Goal: Information Seeking & Learning: Learn about a topic

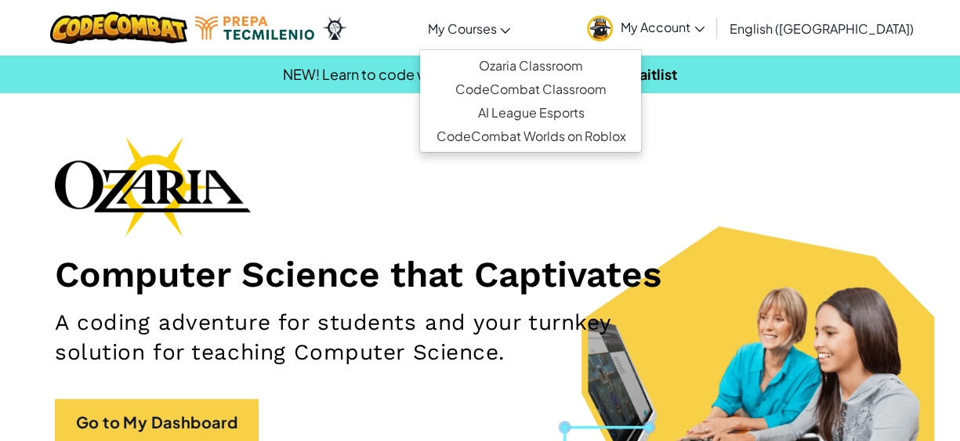
click at [518, 43] on link "My Courses" at bounding box center [468, 28] width 99 height 42
click at [604, 269] on h1 "Computer Science that Captivates" at bounding box center [480, 274] width 850 height 44
click at [496, 30] on span "My Courses" at bounding box center [461, 28] width 69 height 16
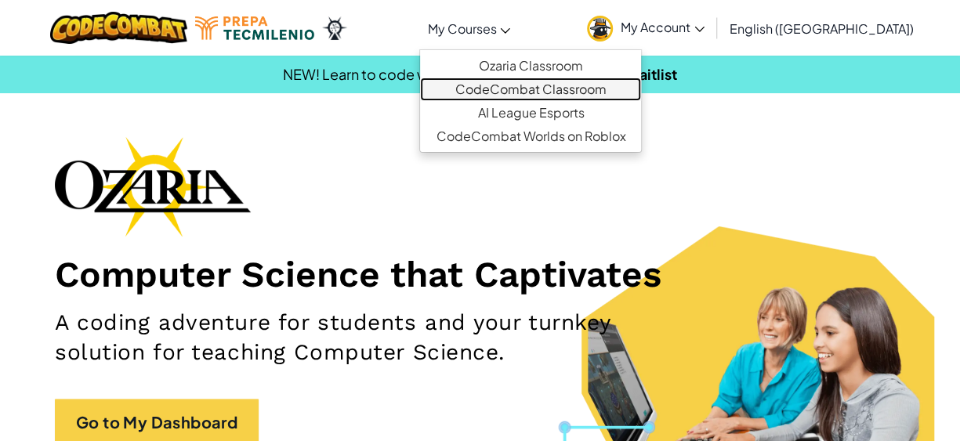
click at [579, 87] on link "CodeCombat Classroom" at bounding box center [530, 90] width 221 height 24
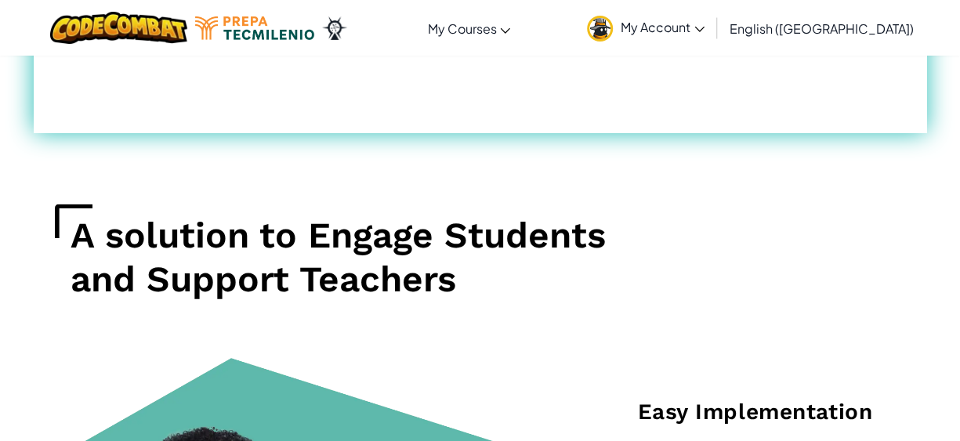
scroll to position [1019, 0]
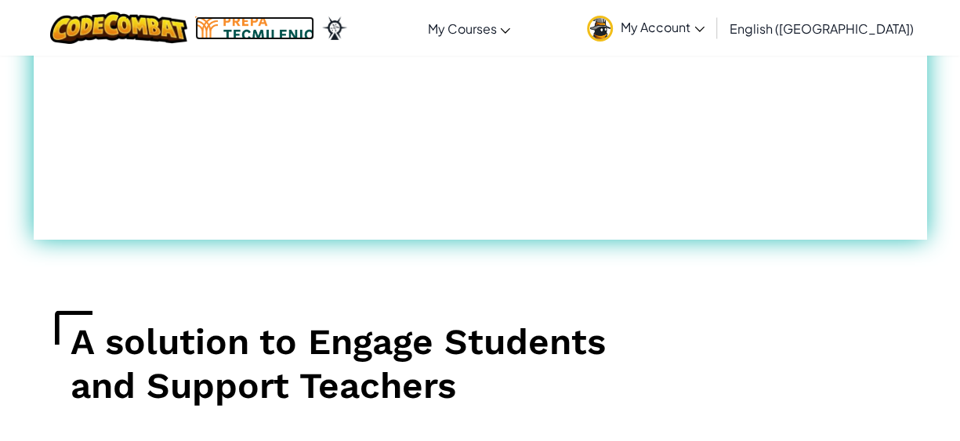
click at [255, 20] on img at bounding box center [254, 28] width 119 height 24
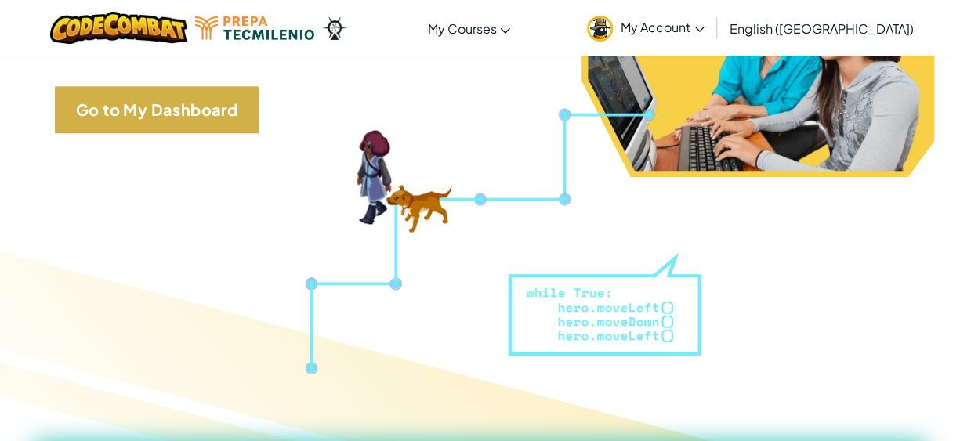
scroll to position [235, 0]
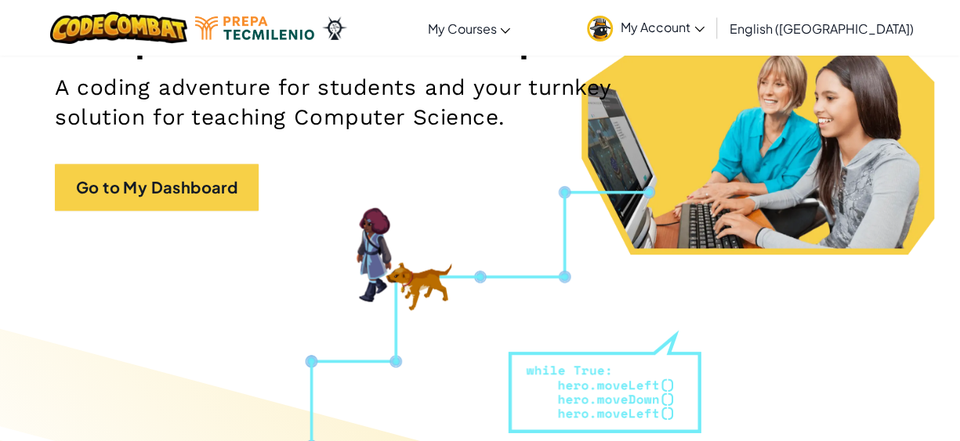
click at [157, 154] on div "Computer Science that Captivates A coding adventure for students and your turnk…" at bounding box center [480, 63] width 850 height 325
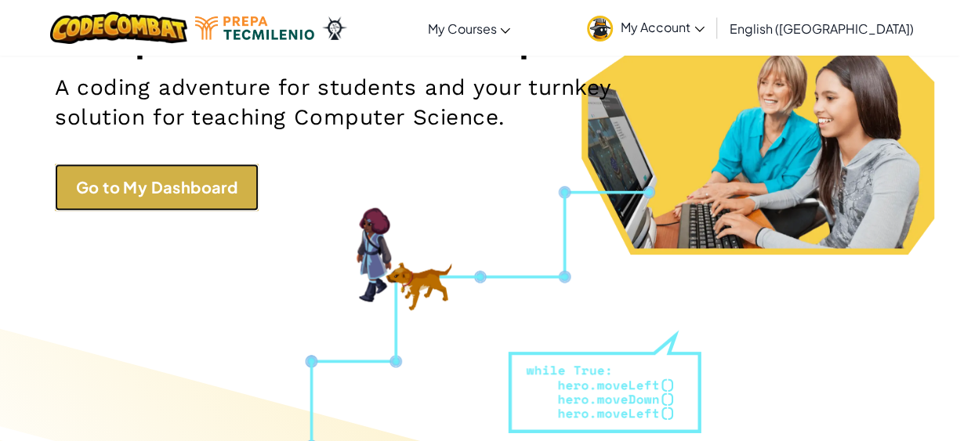
click at [140, 190] on link "Go to My Dashboard" at bounding box center [157, 187] width 204 height 47
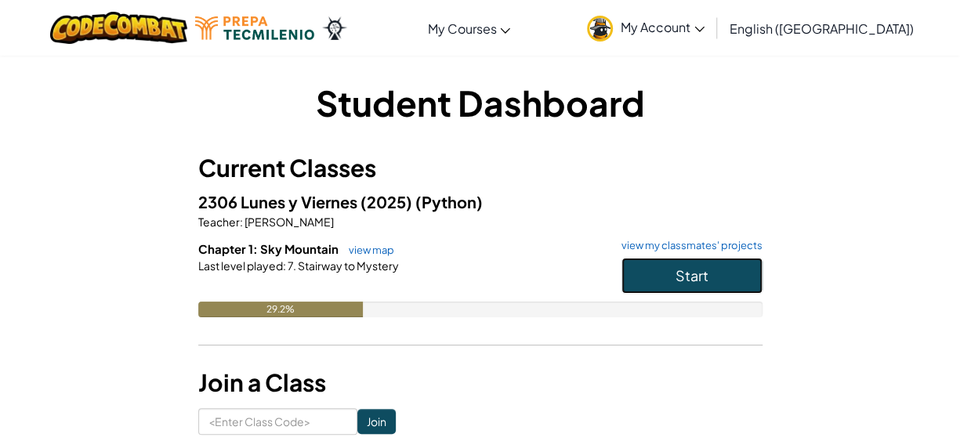
click at [729, 275] on button "Start" at bounding box center [691, 276] width 141 height 36
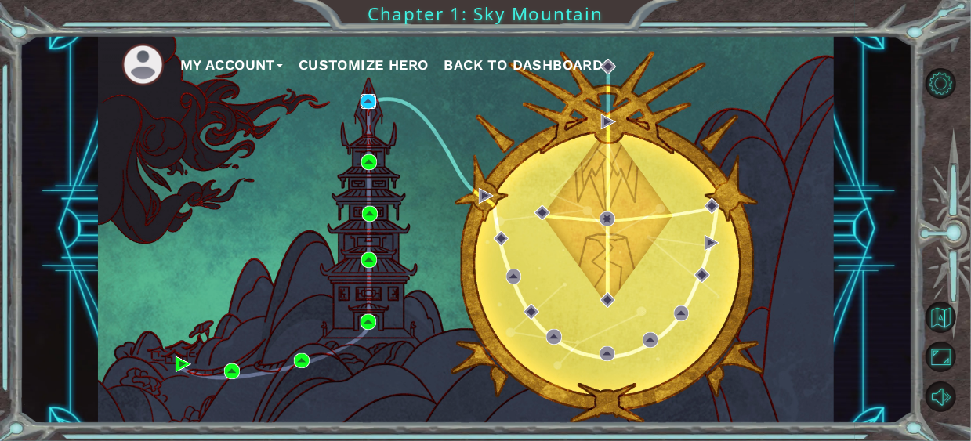
click at [364, 104] on img at bounding box center [368, 102] width 16 height 16
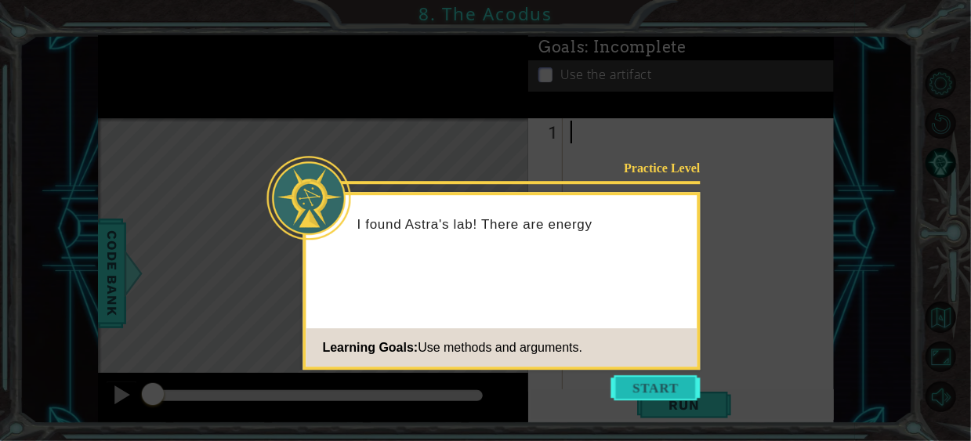
click at [658, 381] on button "Start" at bounding box center [655, 387] width 89 height 25
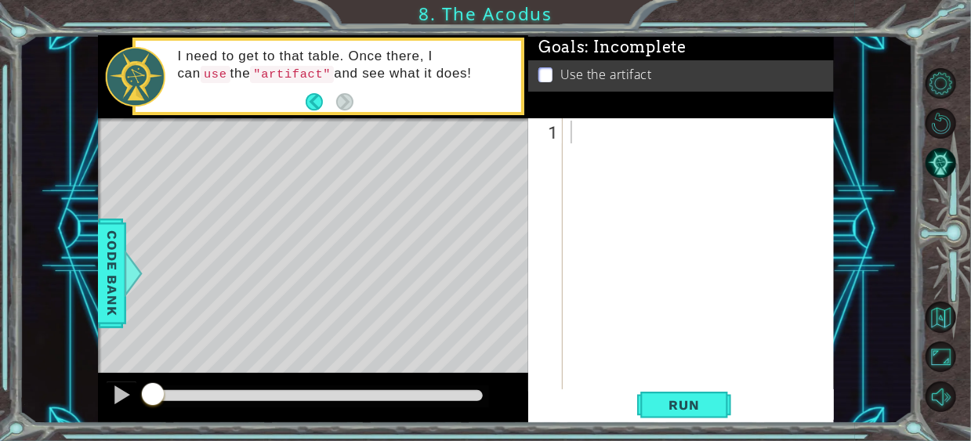
click at [344, 105] on footer at bounding box center [330, 102] width 48 height 24
drag, startPoint x: 620, startPoint y: 148, endPoint x: 608, endPoint y: 138, distance: 15.6
click at [618, 147] on div at bounding box center [702, 280] width 271 height 318
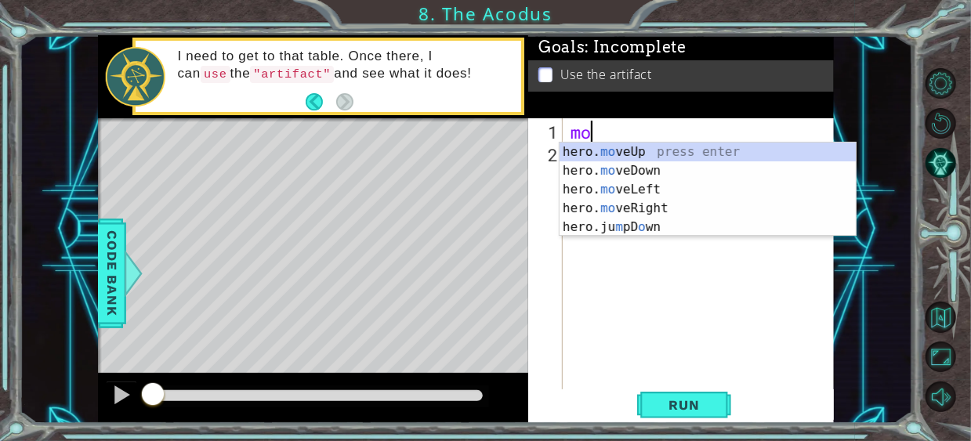
type textarea "m"
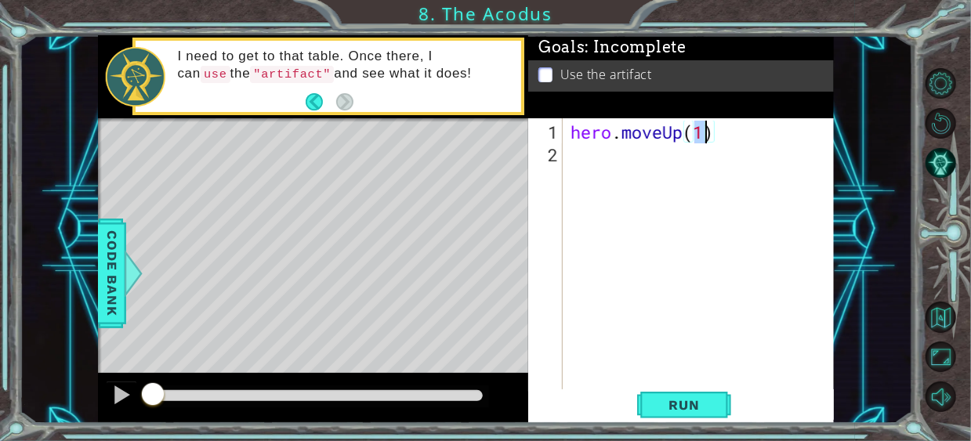
scroll to position [0, 5]
type textarea "hero.moveUp(2)"
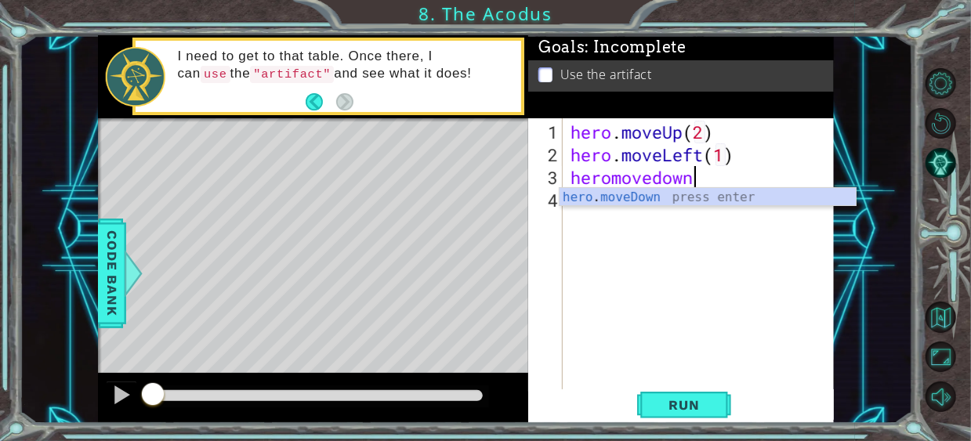
scroll to position [0, 6]
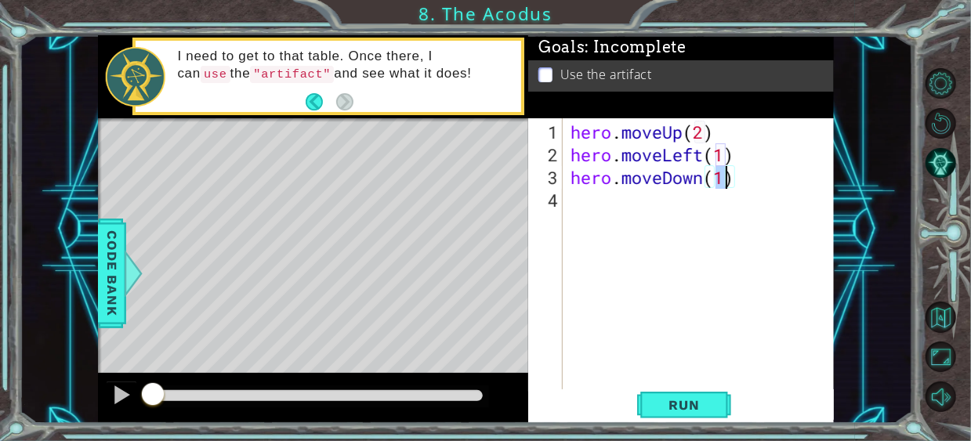
type textarea "hero.moveDown(2)"
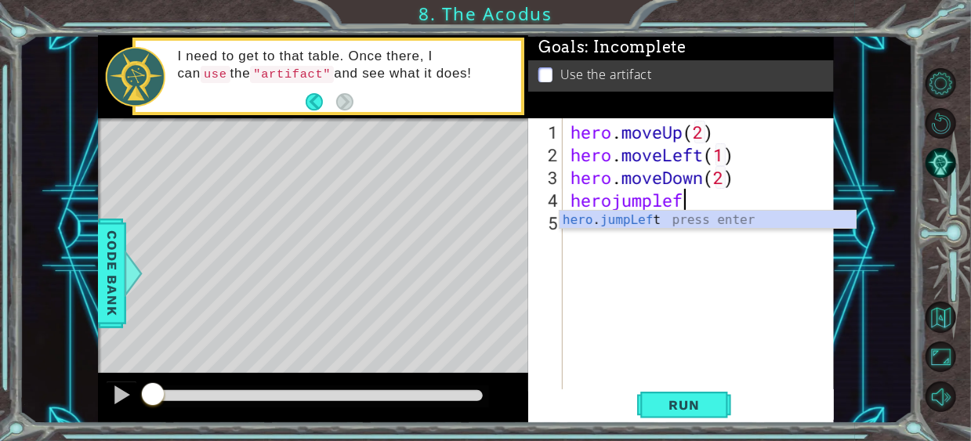
type textarea "herojumpleft"
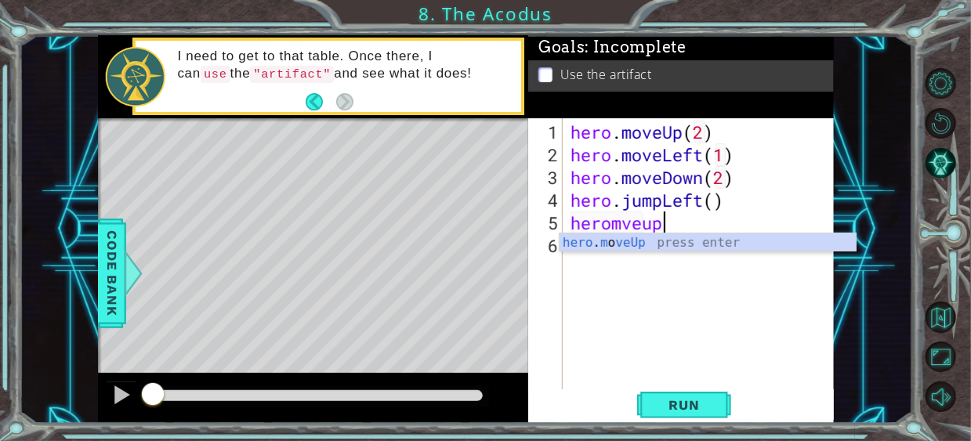
scroll to position [0, 3]
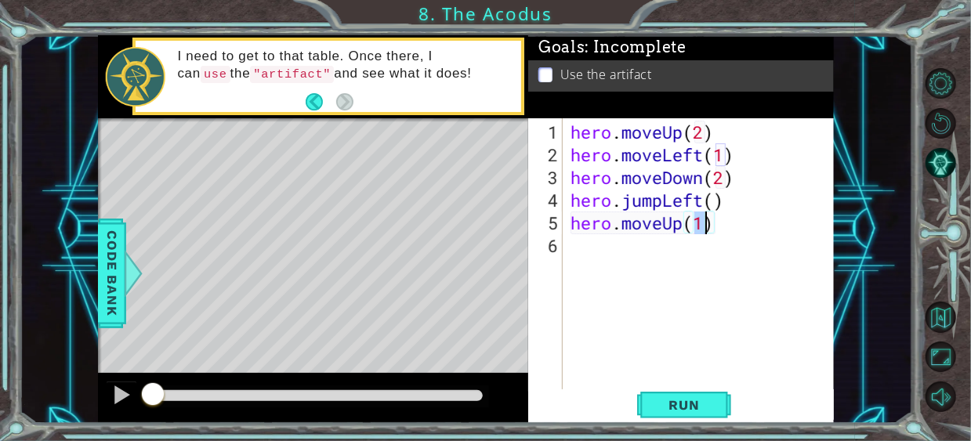
type textarea "hero.moveUp(2)"
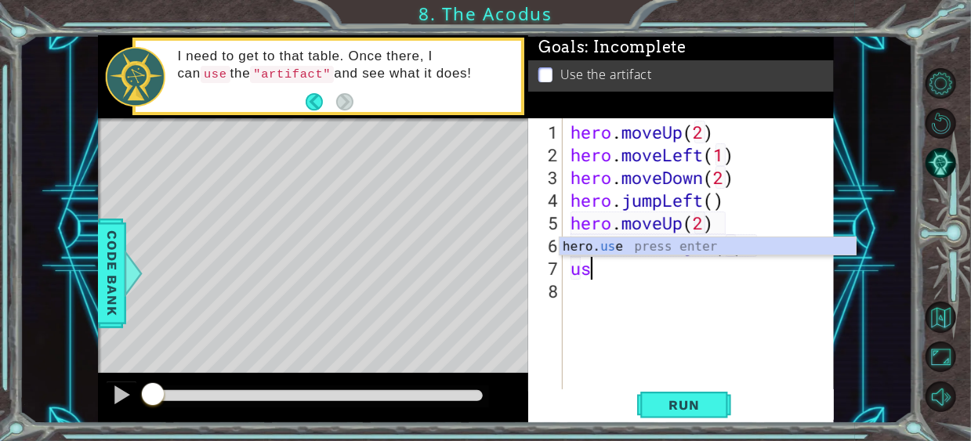
scroll to position [0, 8]
type textarea "u"
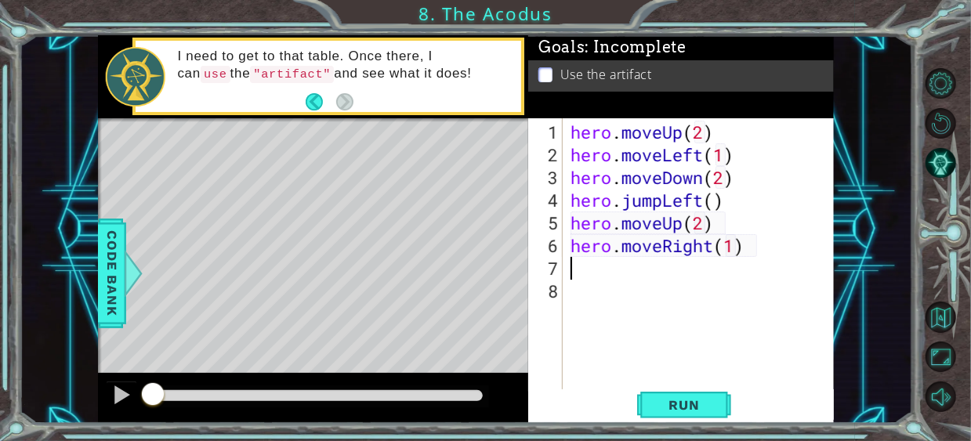
type textarea "hero.moveRight(1)"
type textarea "e"
type textarea "hero.use("artifact")"
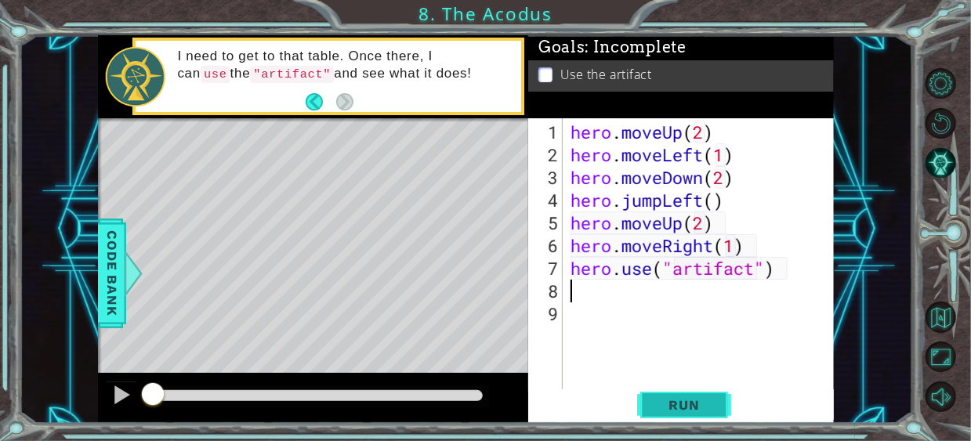
click at [670, 404] on span "Run" at bounding box center [684, 405] width 62 height 16
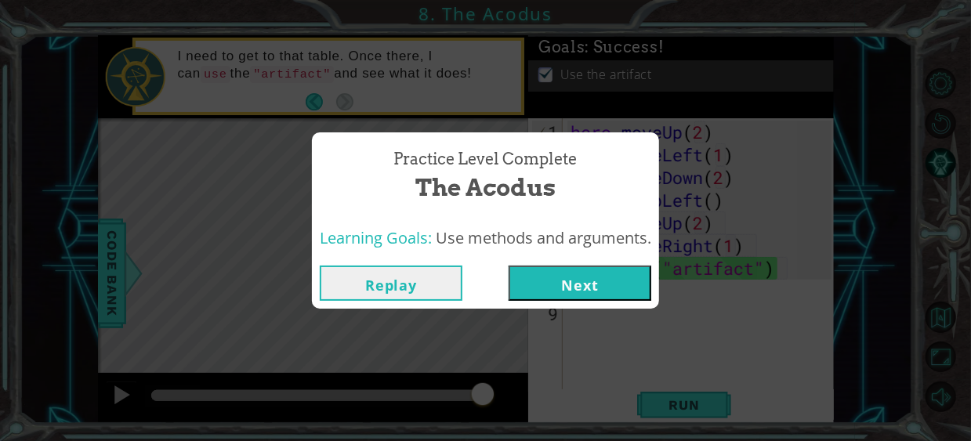
click at [570, 285] on button "Next" at bounding box center [580, 283] width 143 height 35
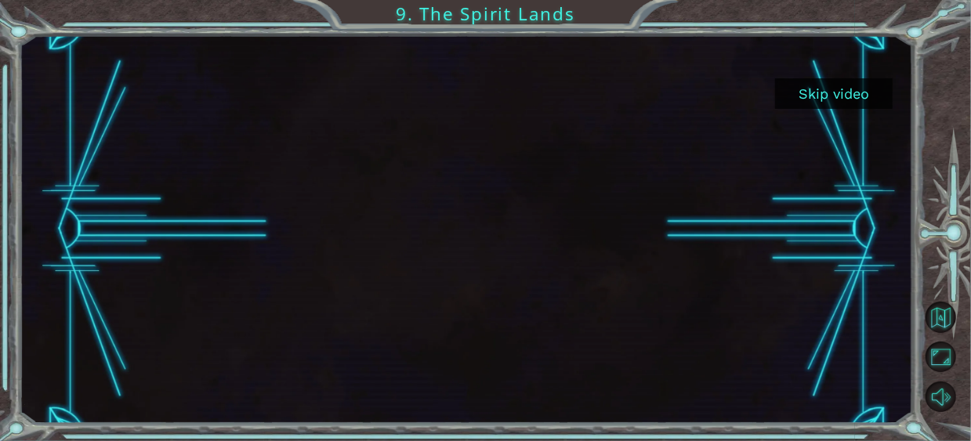
drag, startPoint x: 805, startPoint y: 88, endPoint x: 791, endPoint y: 118, distance: 33.3
click at [806, 87] on button "Skip video" at bounding box center [834, 93] width 118 height 31
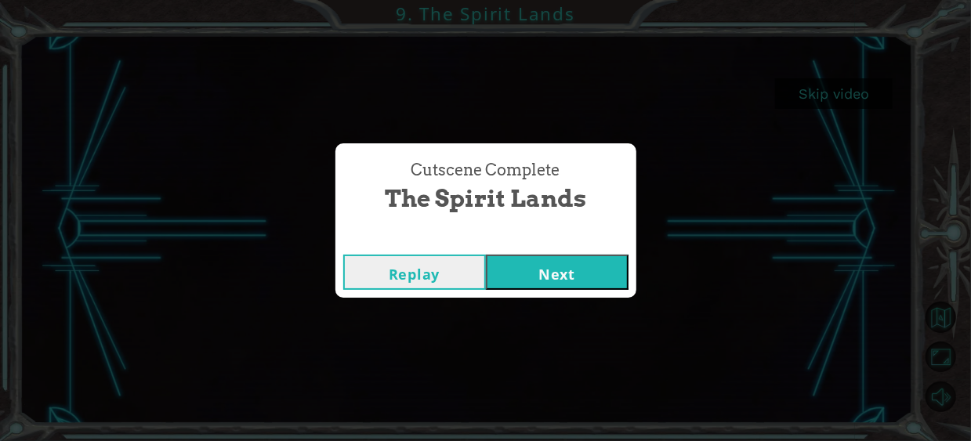
click at [548, 263] on button "Next" at bounding box center [557, 272] width 143 height 35
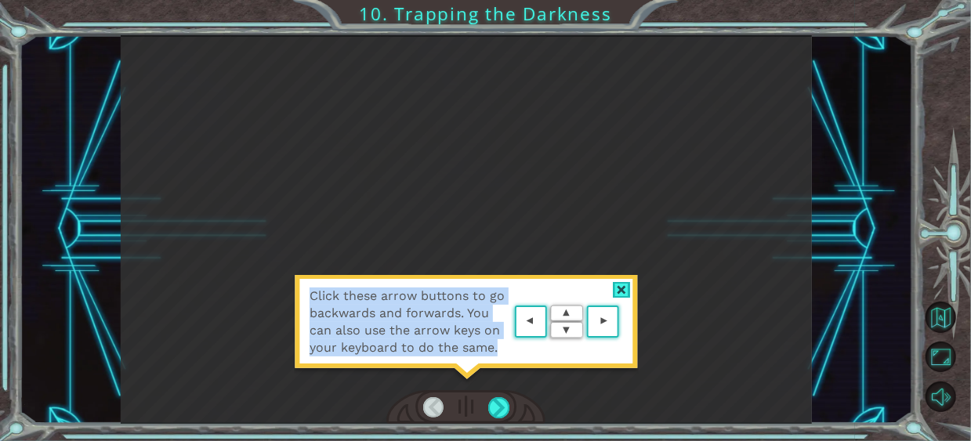
drag, startPoint x: 637, startPoint y: 279, endPoint x: 618, endPoint y: 289, distance: 21.4
click at [628, 282] on div "Click these arrow buttons to go backwards and forwards. You can also use the ar…" at bounding box center [466, 330] width 345 height 110
click at [618, 289] on div at bounding box center [622, 290] width 18 height 16
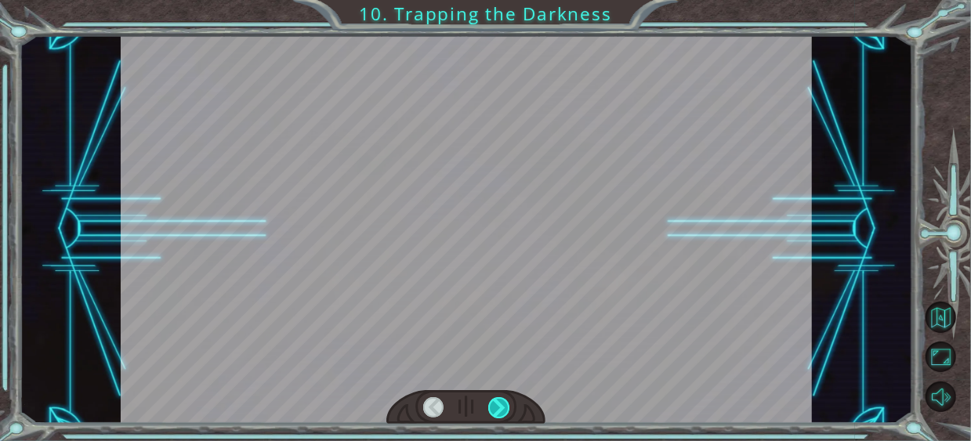
click at [489, 402] on div at bounding box center [498, 407] width 21 height 21
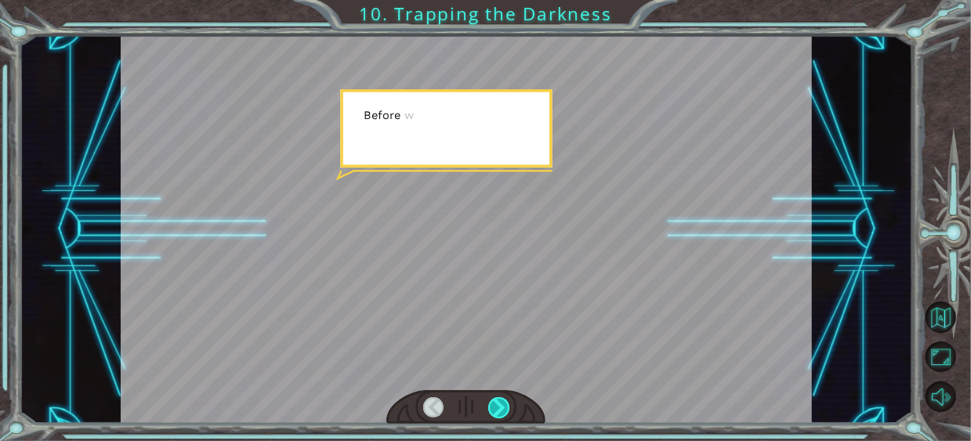
click at [496, 402] on div at bounding box center [498, 407] width 21 height 21
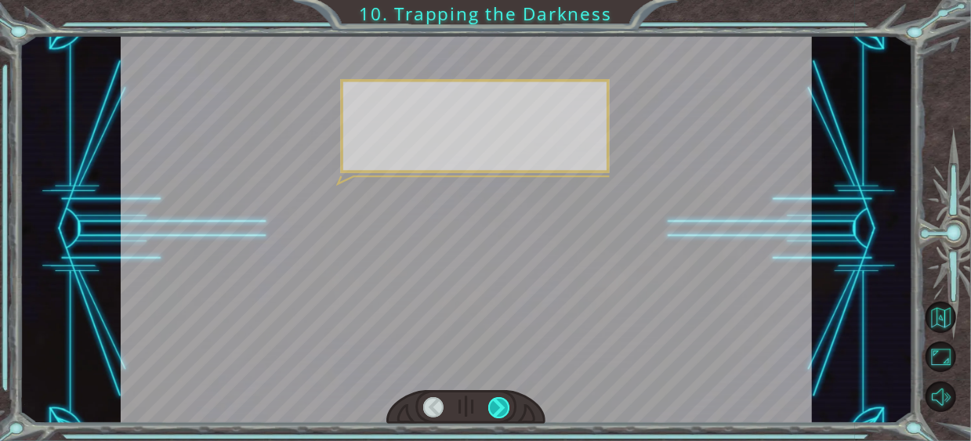
click at [496, 402] on div at bounding box center [498, 407] width 21 height 21
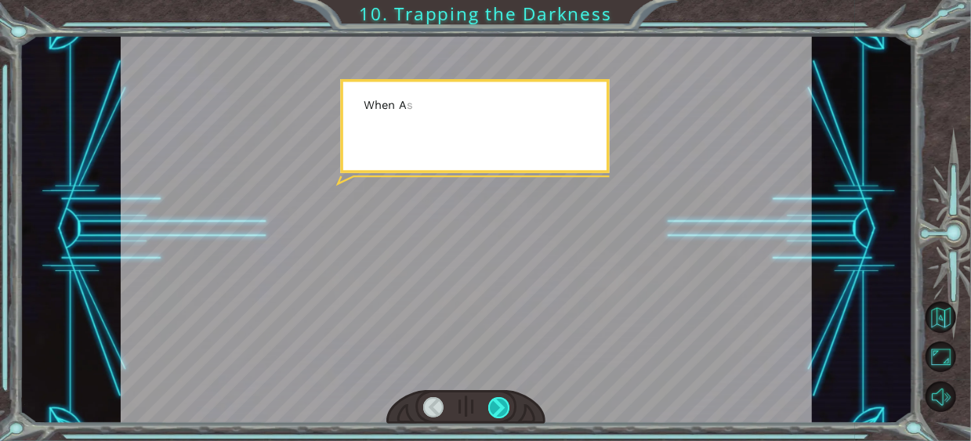
click at [496, 402] on div at bounding box center [498, 407] width 21 height 21
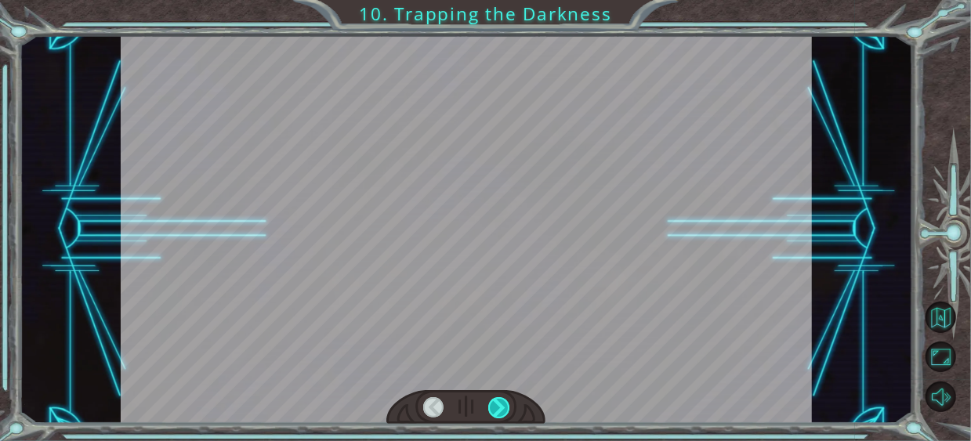
click at [496, 402] on div at bounding box center [498, 407] width 21 height 21
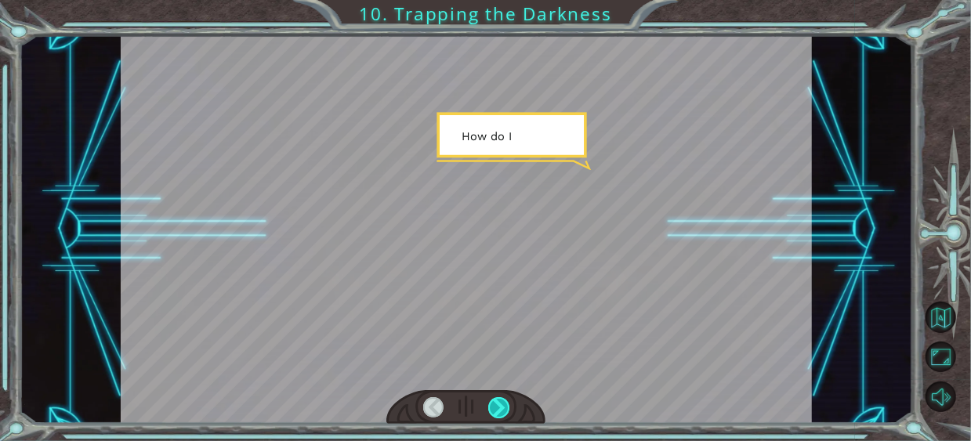
click at [498, 401] on div at bounding box center [498, 407] width 21 height 21
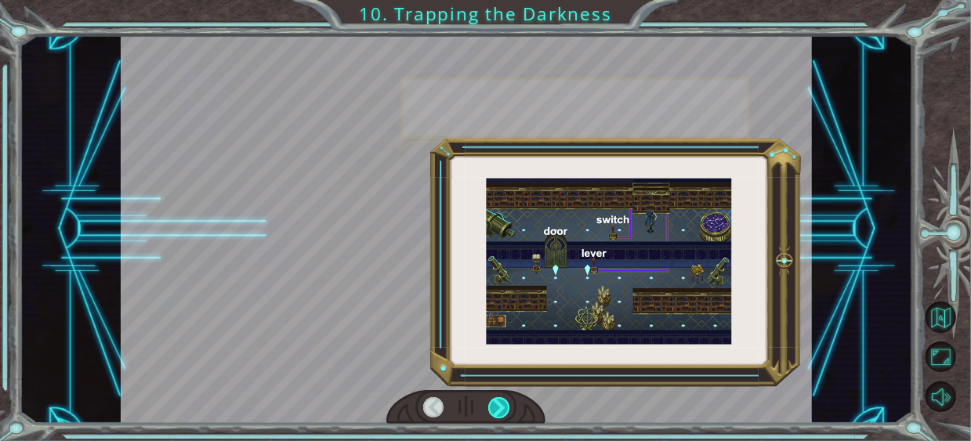
click at [498, 401] on div at bounding box center [498, 407] width 21 height 21
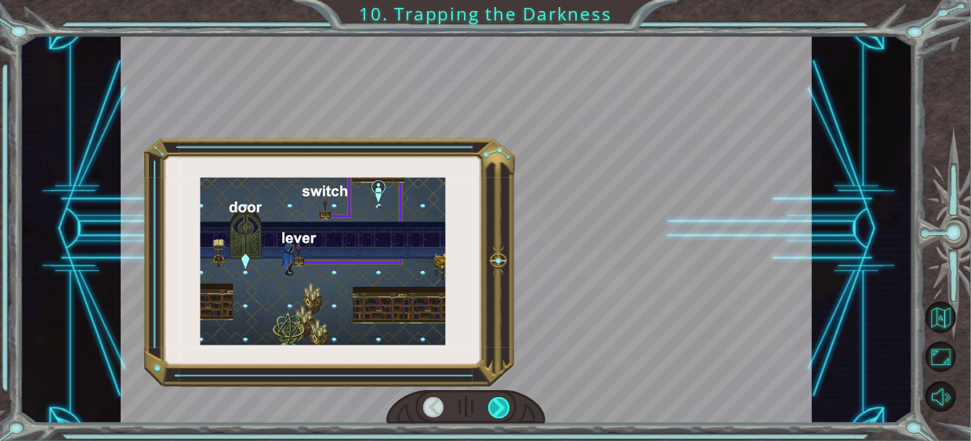
click at [498, 401] on div at bounding box center [498, 407] width 21 height 21
click at [501, 400] on div at bounding box center [498, 407] width 21 height 21
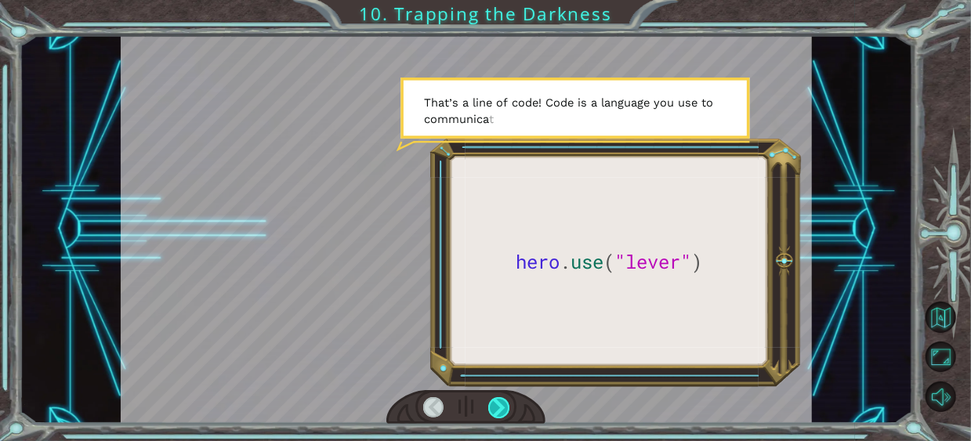
click at [507, 406] on div at bounding box center [498, 407] width 21 height 21
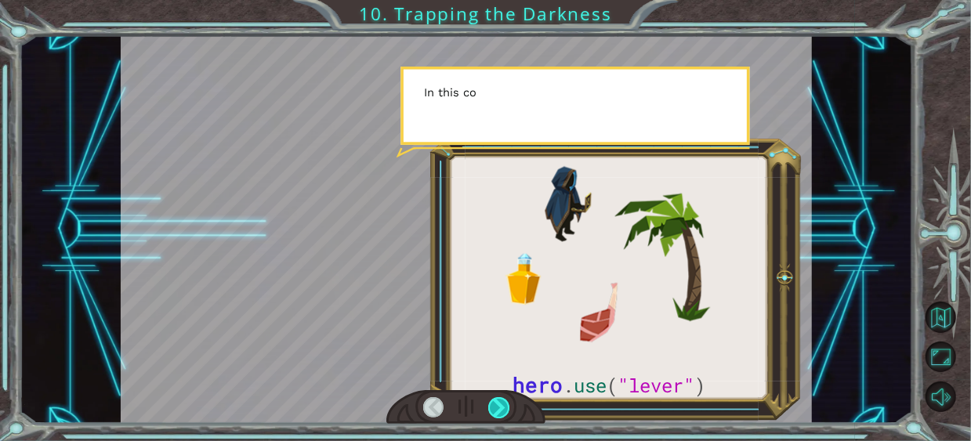
click at [507, 406] on div at bounding box center [498, 407] width 21 height 21
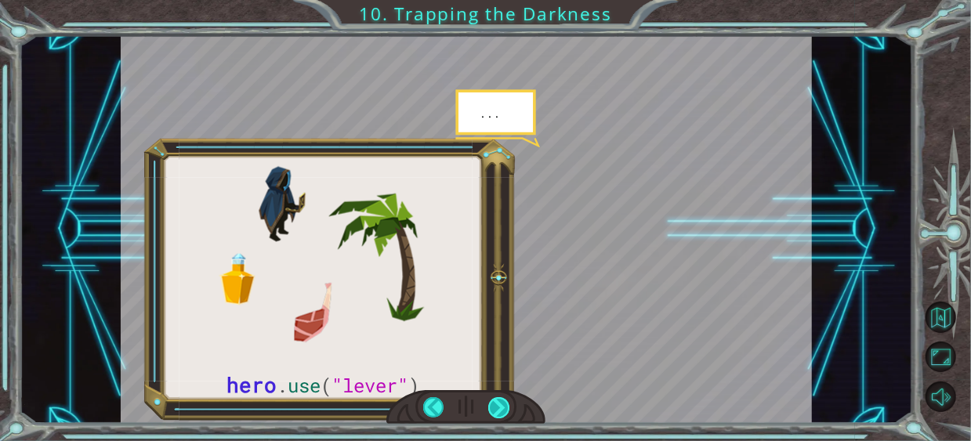
click at [507, 406] on div at bounding box center [498, 407] width 21 height 21
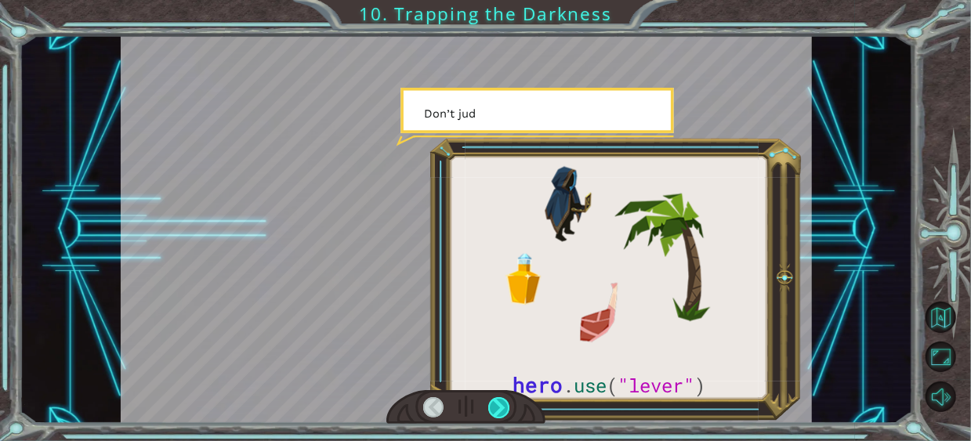
click at [507, 406] on div at bounding box center [498, 407] width 21 height 21
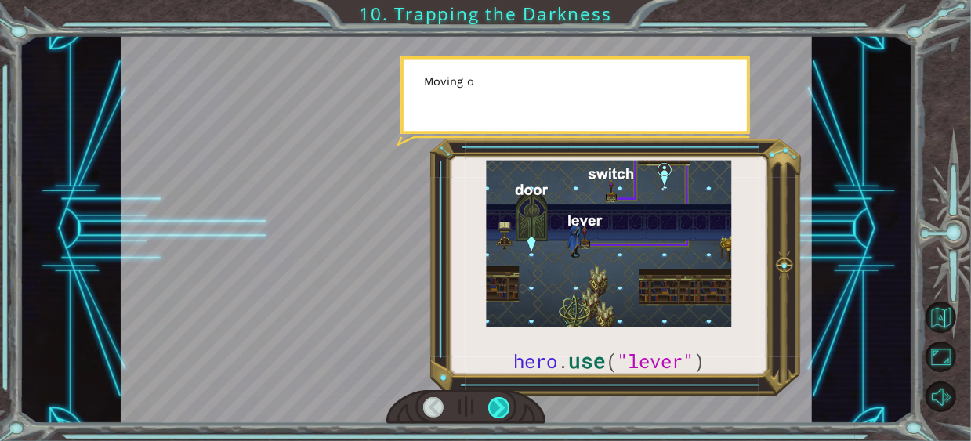
click at [507, 406] on div at bounding box center [498, 407] width 21 height 21
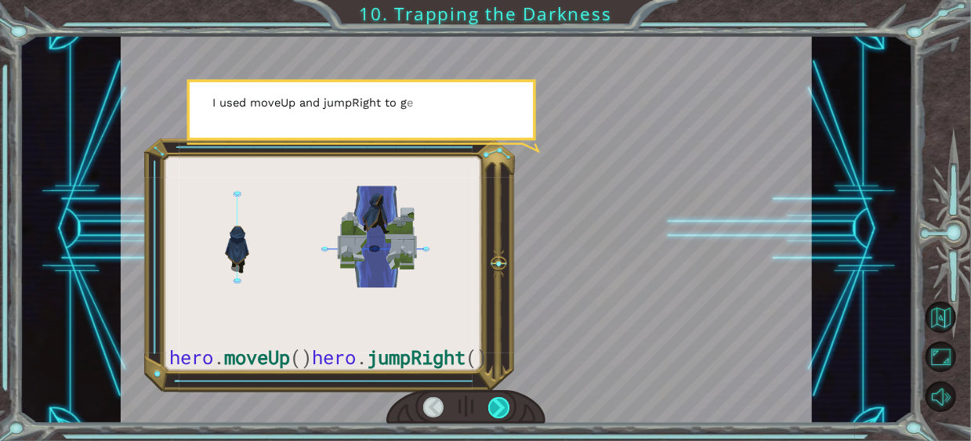
click at [507, 404] on div at bounding box center [498, 407] width 21 height 21
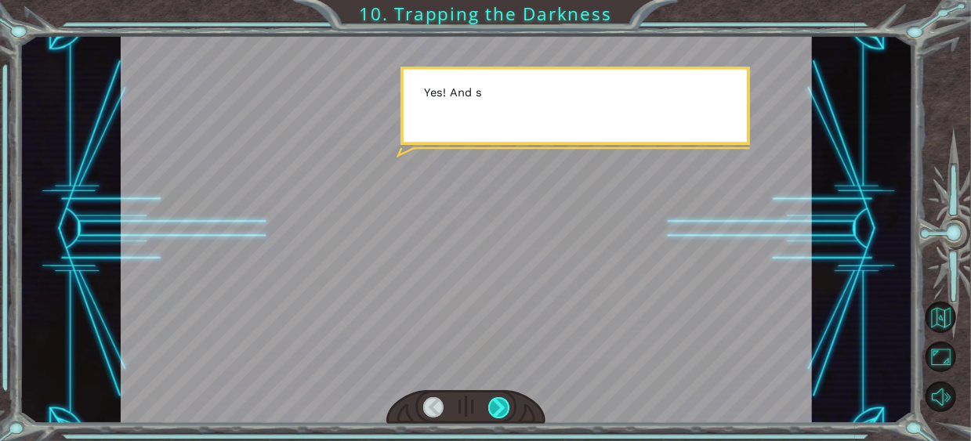
click at [507, 404] on div at bounding box center [498, 407] width 21 height 21
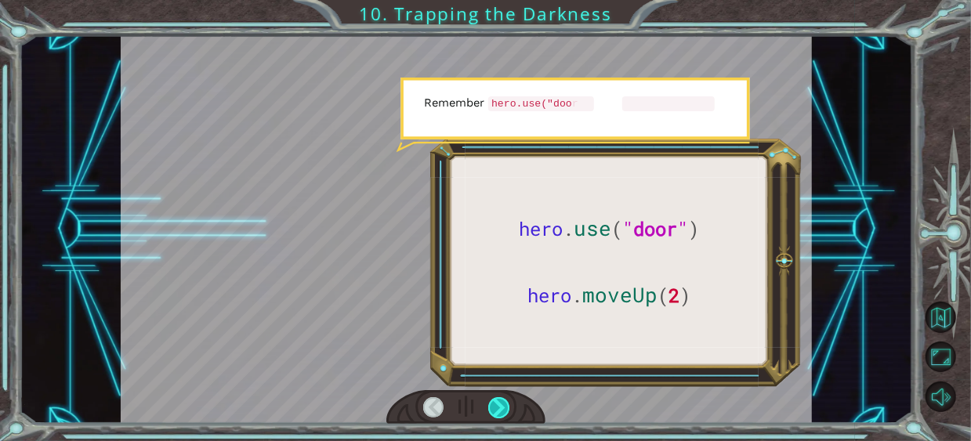
click at [507, 404] on div at bounding box center [498, 407] width 21 height 21
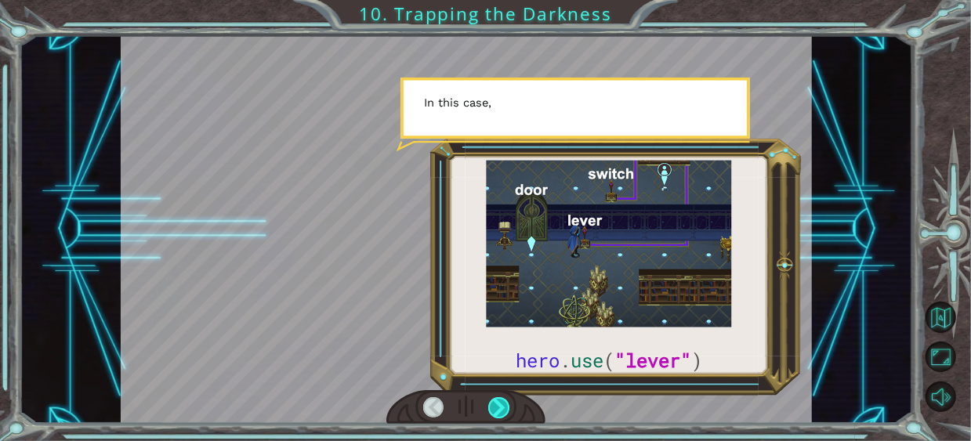
click at [507, 404] on div at bounding box center [498, 407] width 21 height 21
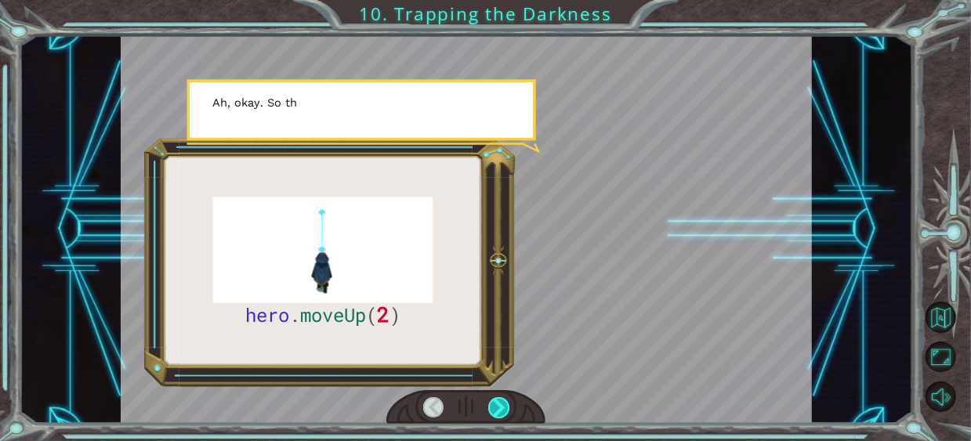
click at [507, 403] on div at bounding box center [498, 407] width 21 height 21
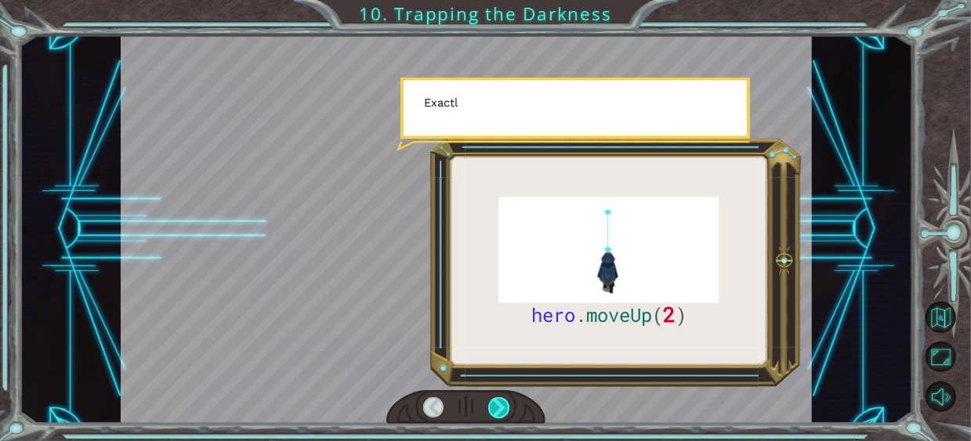
click at [507, 403] on div at bounding box center [498, 407] width 21 height 21
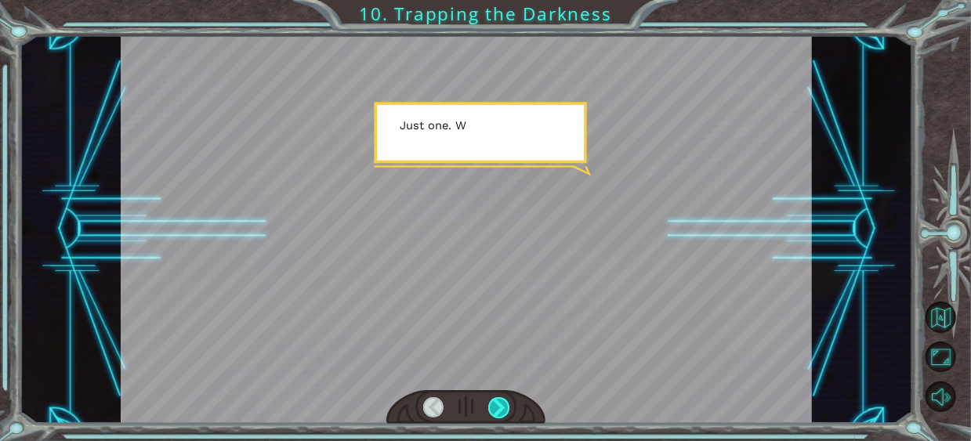
click at [509, 397] on div at bounding box center [498, 407] width 21 height 21
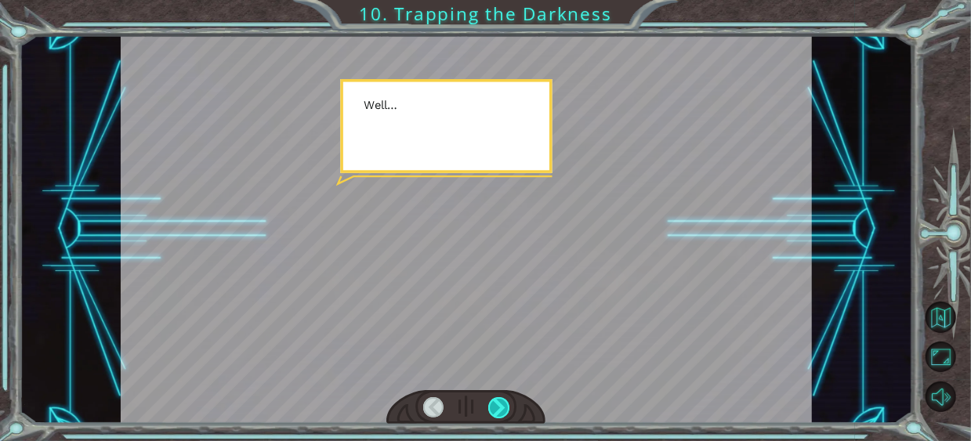
click at [509, 397] on div at bounding box center [498, 407] width 21 height 21
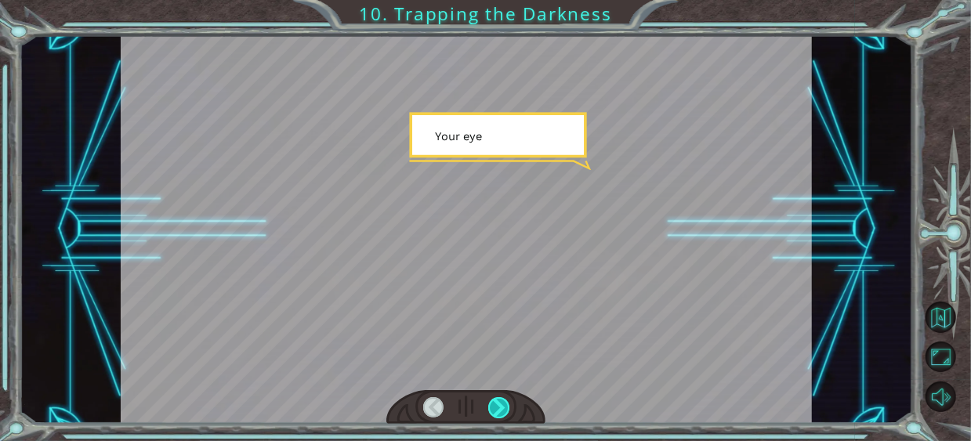
click at [509, 397] on div at bounding box center [498, 407] width 21 height 21
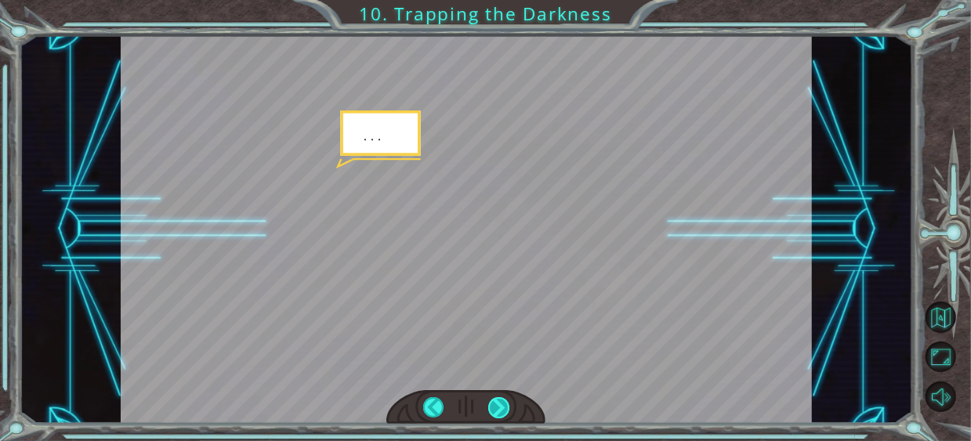
click at [509, 397] on div at bounding box center [498, 407] width 21 height 21
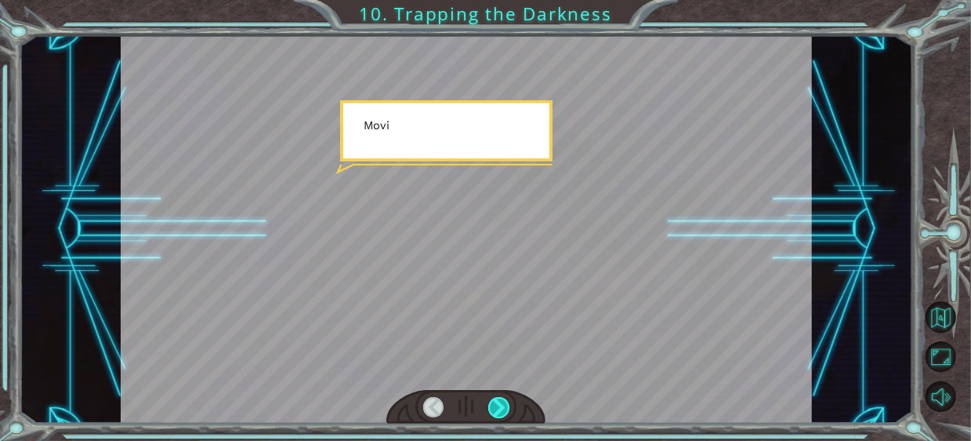
click at [509, 397] on div at bounding box center [498, 407] width 21 height 21
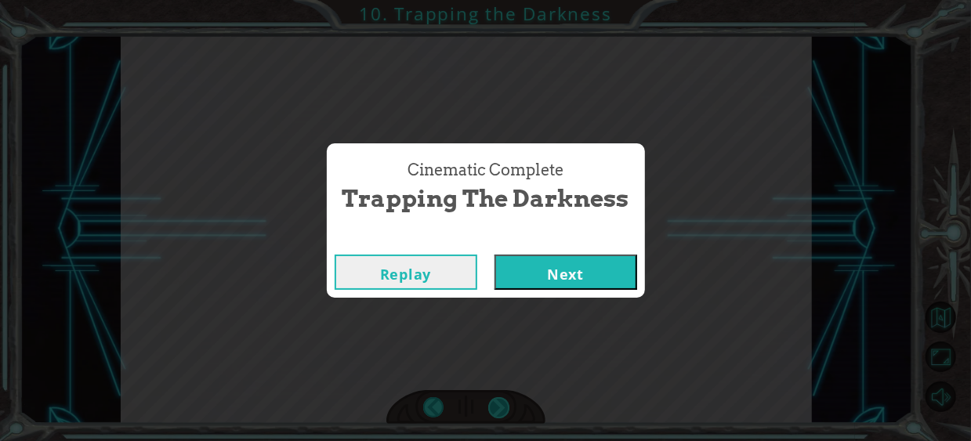
click at [509, 397] on div "Cinematic Complete Trapping the Darkness Replay Next" at bounding box center [485, 220] width 971 height 441
click at [549, 259] on button "Next" at bounding box center [565, 272] width 143 height 35
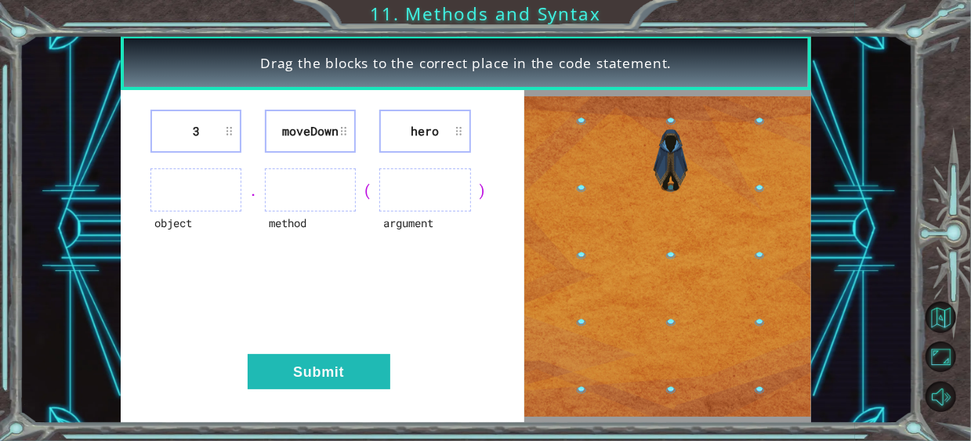
click at [183, 202] on ul at bounding box center [195, 189] width 91 height 43
click at [209, 192] on ul at bounding box center [195, 189] width 91 height 43
click at [245, 226] on div "3 [GEOGRAPHIC_DATA] hero object . method ( argument ) Submit" at bounding box center [323, 257] width 404 height 334
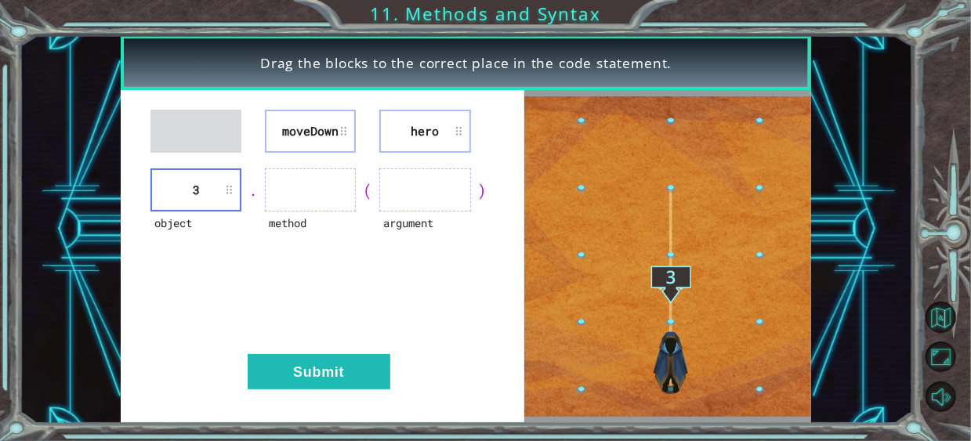
drag, startPoint x: 252, startPoint y: 177, endPoint x: 254, endPoint y: 146, distance: 31.4
click at [255, 147] on div "moveDown hero object 3 . method ( argument ) Submit" at bounding box center [323, 257] width 404 height 334
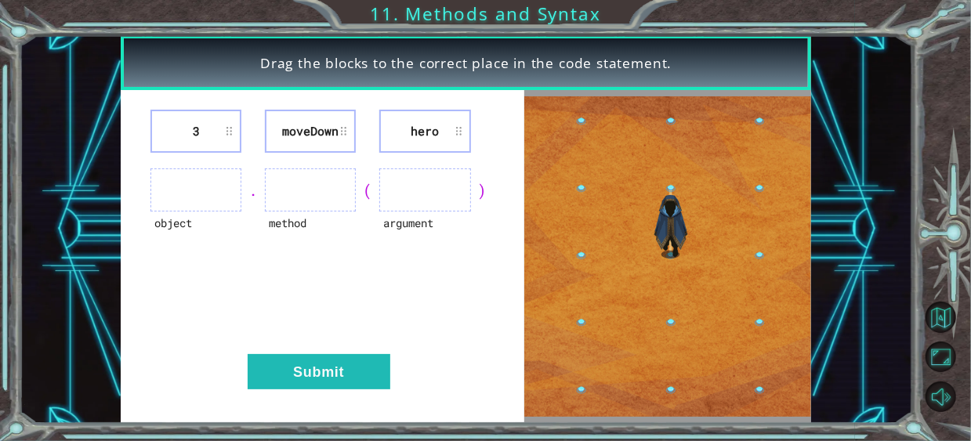
click at [292, 196] on ul at bounding box center [310, 189] width 91 height 43
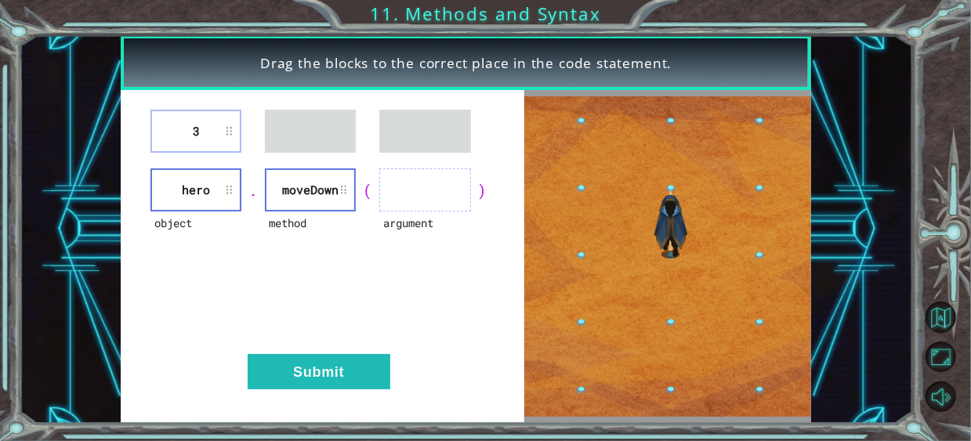
drag, startPoint x: 191, startPoint y: 107, endPoint x: 253, endPoint y: 147, distance: 74.1
click at [385, 169] on div "3 object hero . method [GEOGRAPHIC_DATA] ( argument ) Submit" at bounding box center [323, 257] width 404 height 334
click at [220, 128] on li "3" at bounding box center [195, 131] width 91 height 43
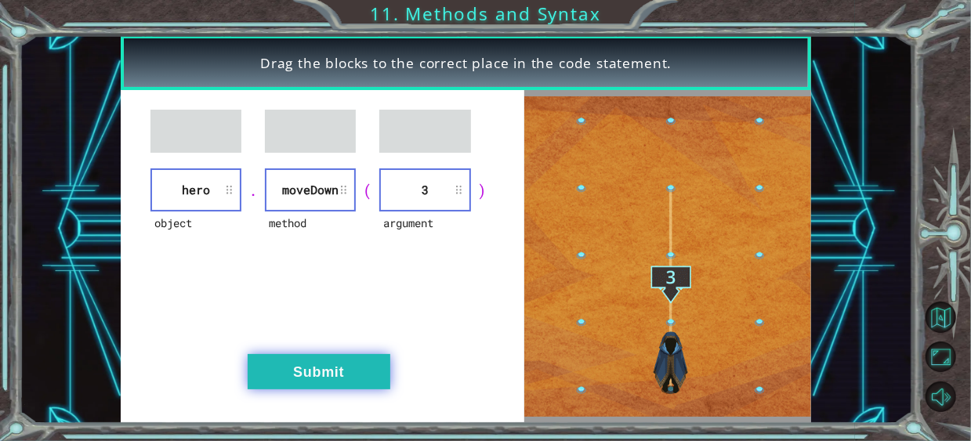
click at [345, 373] on button "Submit" at bounding box center [319, 371] width 143 height 35
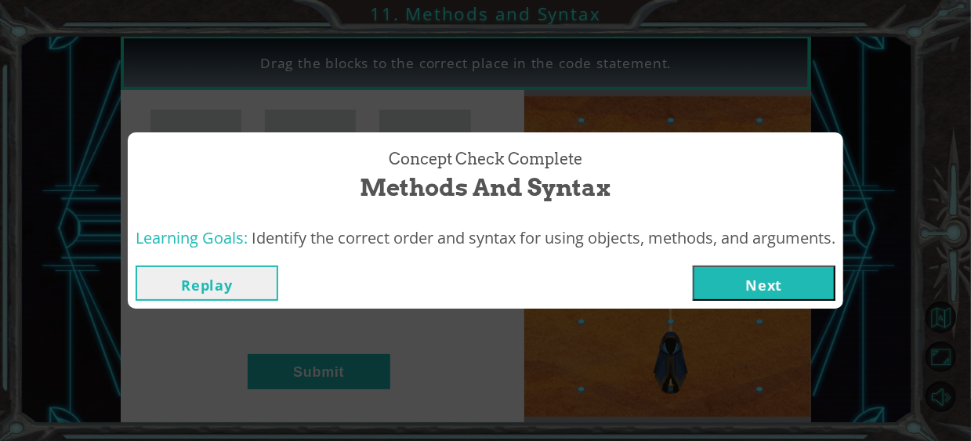
click at [764, 284] on button "Next" at bounding box center [764, 283] width 143 height 35
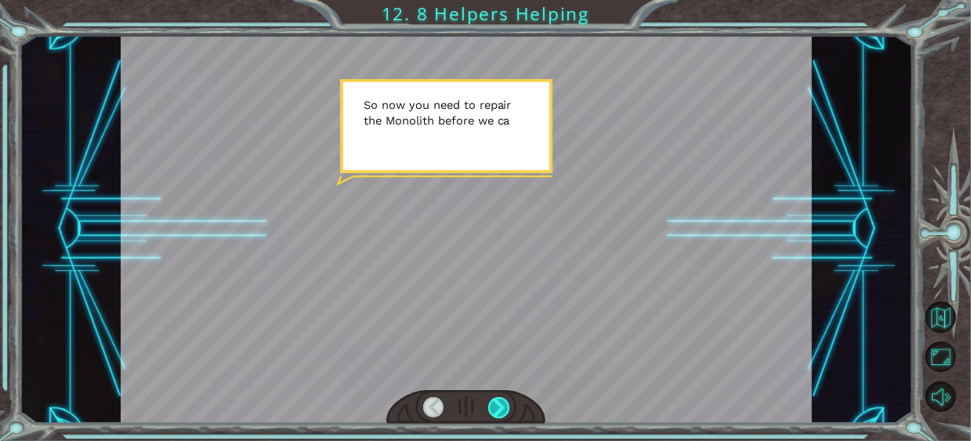
click at [502, 404] on div at bounding box center [498, 407] width 21 height 21
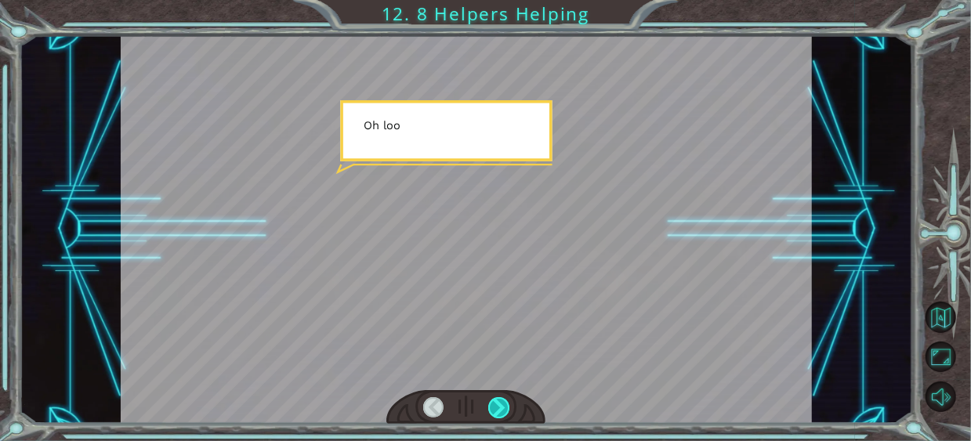
click at [493, 404] on div at bounding box center [498, 407] width 21 height 21
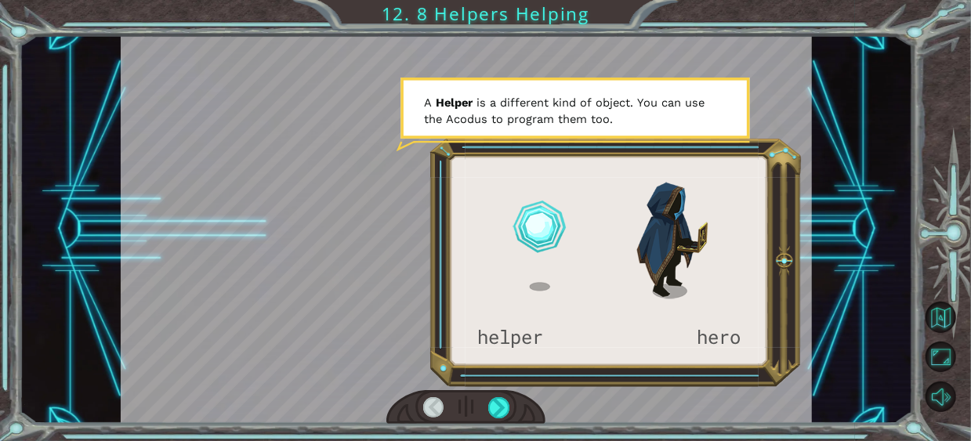
click at [523, 394] on div at bounding box center [465, 407] width 159 height 35
click at [518, 403] on div at bounding box center [465, 407] width 159 height 35
click at [498, 407] on div at bounding box center [498, 407] width 21 height 21
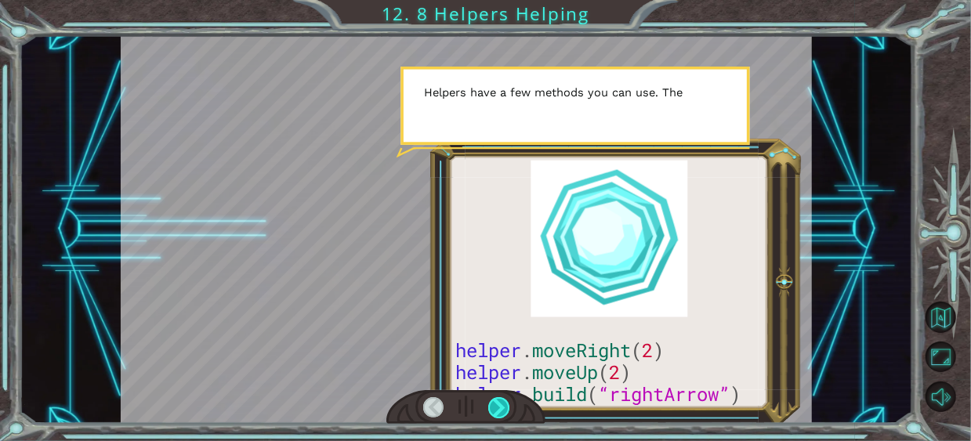
click at [499, 407] on div at bounding box center [498, 407] width 21 height 21
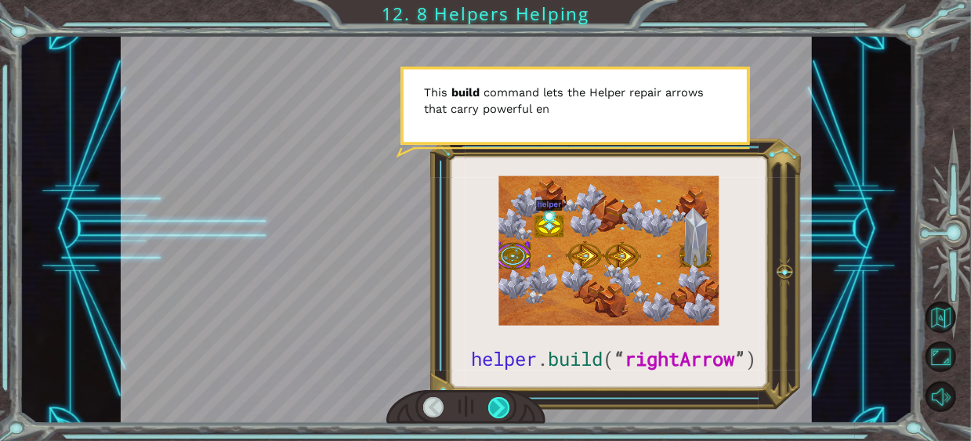
click at [493, 405] on div at bounding box center [498, 407] width 21 height 21
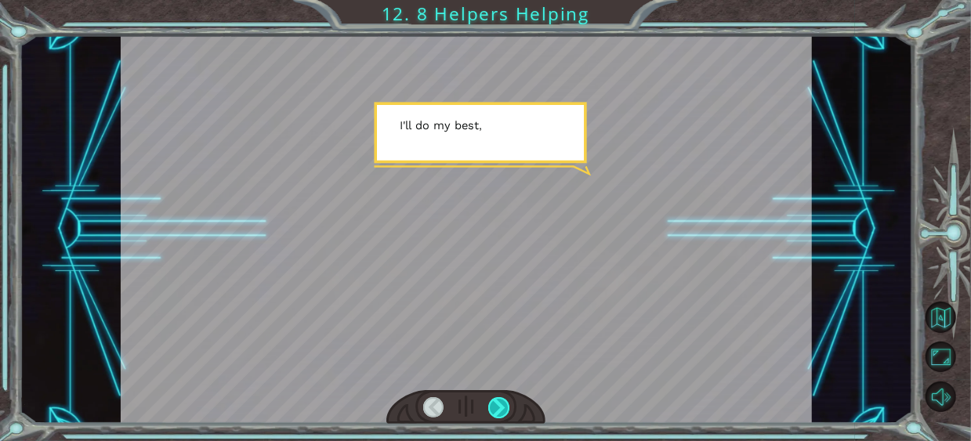
click at [503, 409] on div at bounding box center [498, 407] width 21 height 21
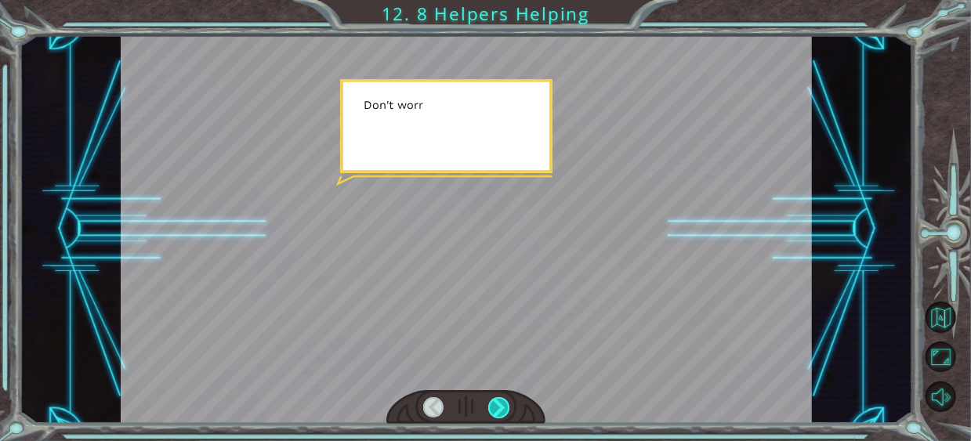
click at [503, 409] on div at bounding box center [498, 407] width 21 height 21
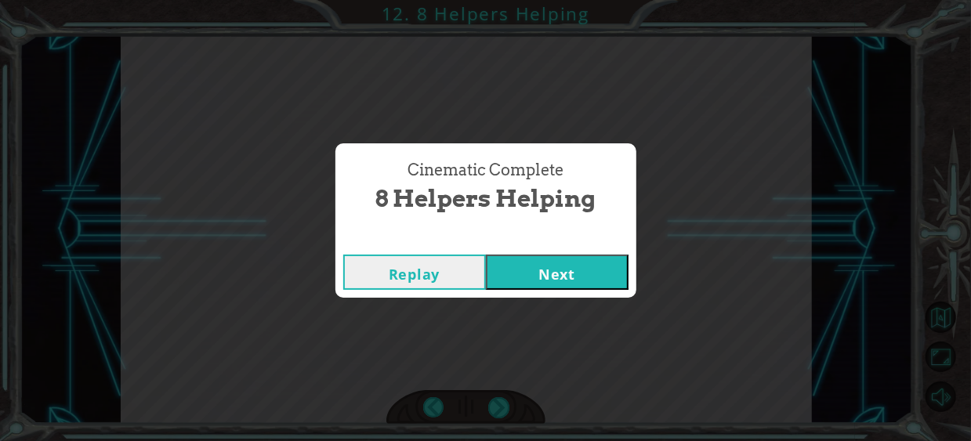
click at [530, 261] on button "Next" at bounding box center [557, 272] width 143 height 35
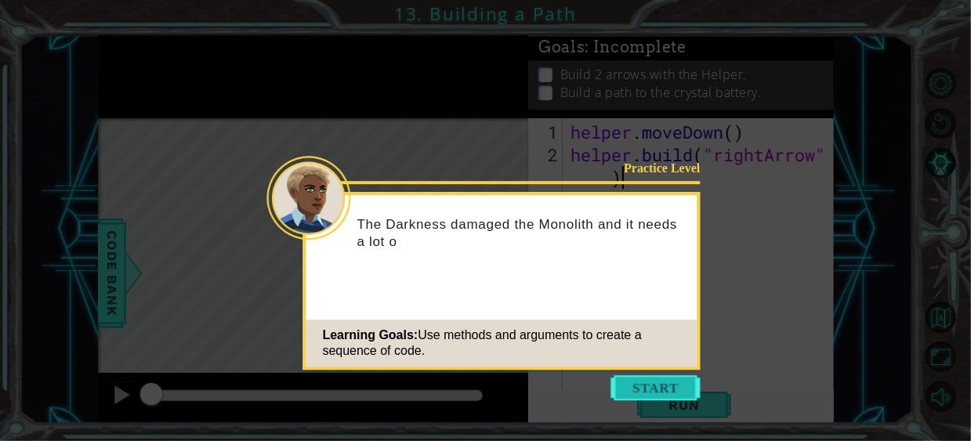
click at [639, 394] on button "Start" at bounding box center [655, 387] width 89 height 25
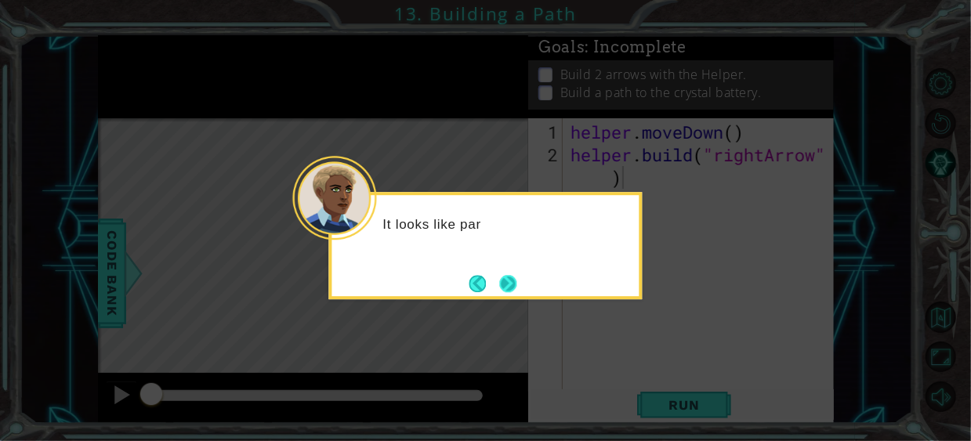
click at [504, 291] on button "Next" at bounding box center [507, 283] width 17 height 17
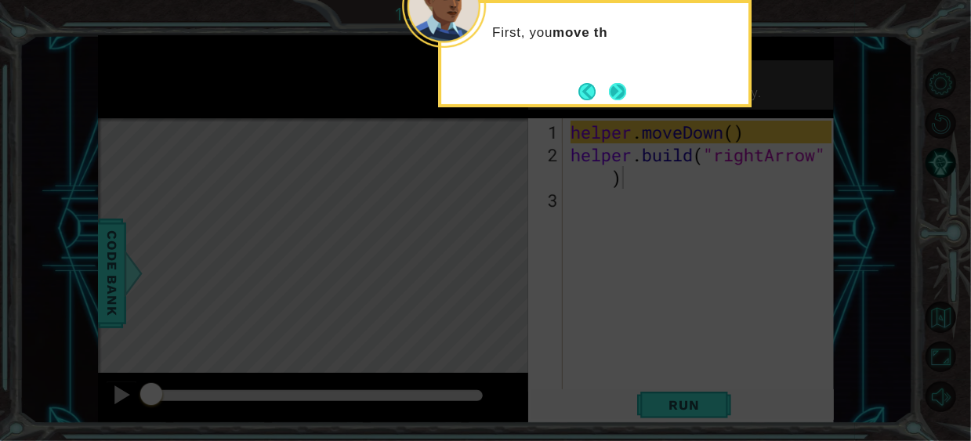
click at [609, 83] on button "Next" at bounding box center [617, 91] width 17 height 17
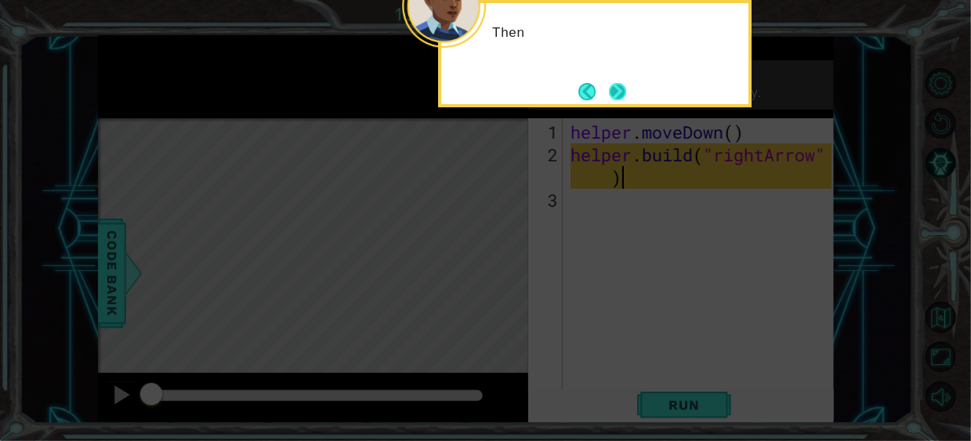
click at [623, 83] on button "Next" at bounding box center [617, 91] width 17 height 17
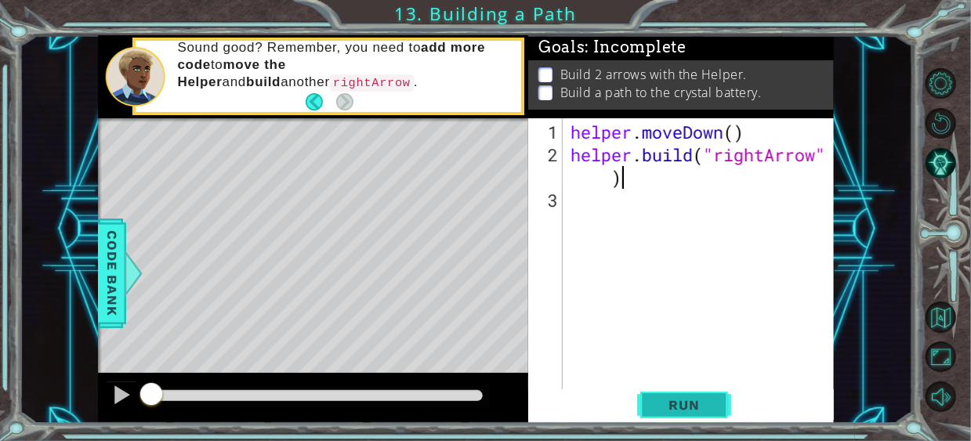
click at [713, 397] on span "Run" at bounding box center [684, 405] width 62 height 16
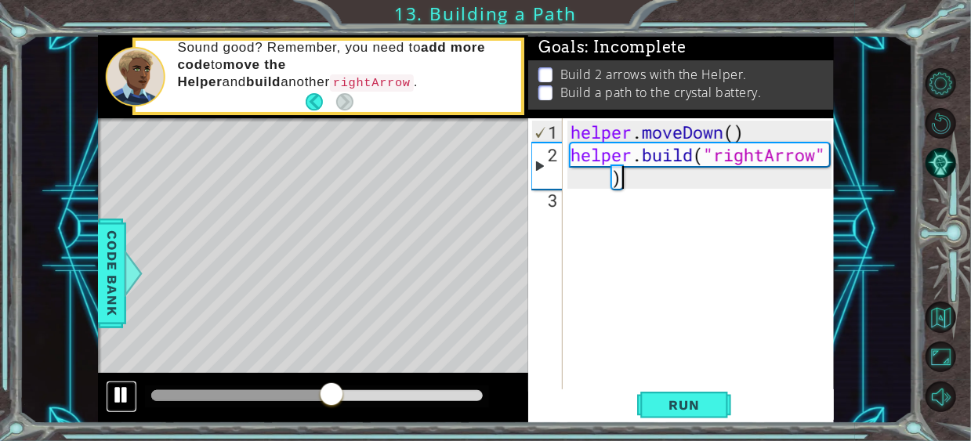
click at [124, 391] on div at bounding box center [121, 395] width 20 height 20
drag, startPoint x: -21, startPoint y: 396, endPoint x: -32, endPoint y: 389, distance: 12.6
click at [0, 389] on html "1 ההההההההההההההההההההההההההההההההההההההההההההההההההההההההההההההההההההההההההההה…" at bounding box center [485, 220] width 971 height 441
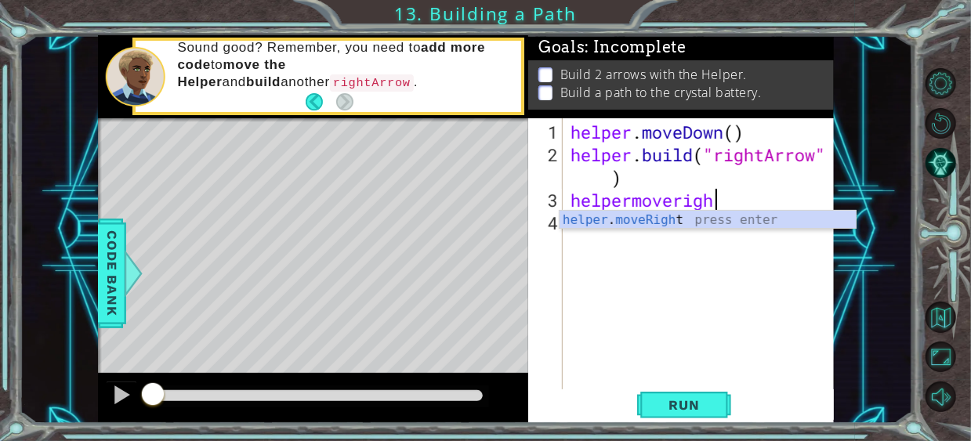
scroll to position [0, 6]
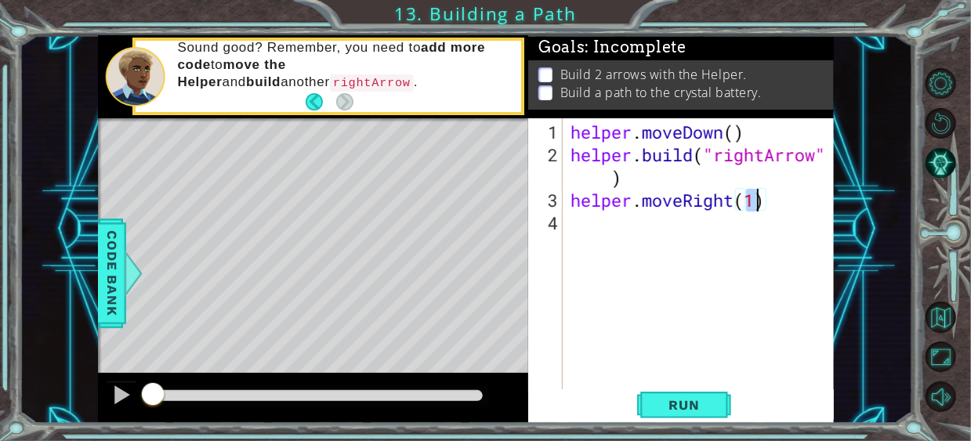
type textarea "helper.moveRight(3)"
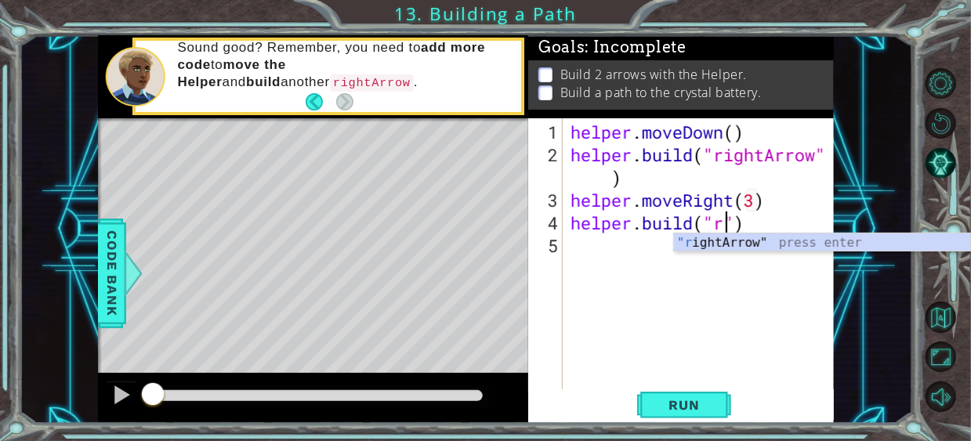
scroll to position [0, 7]
type textarea "[DOMAIN_NAME]("rightArrow")"
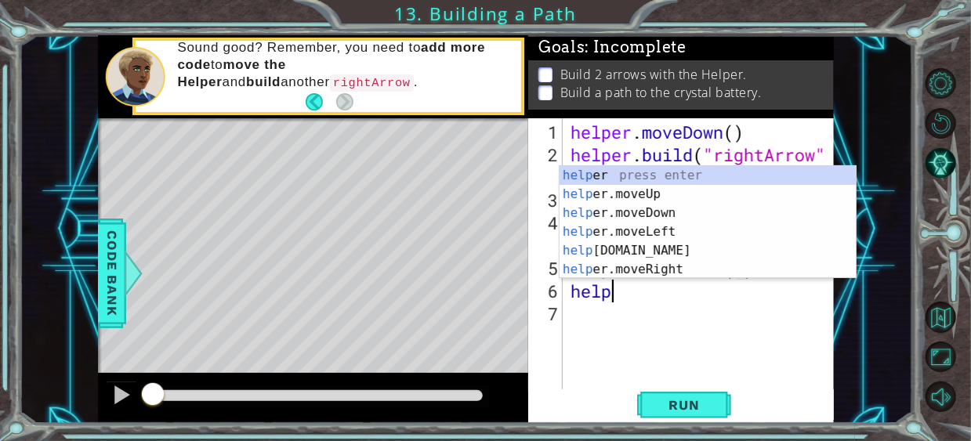
scroll to position [0, 10]
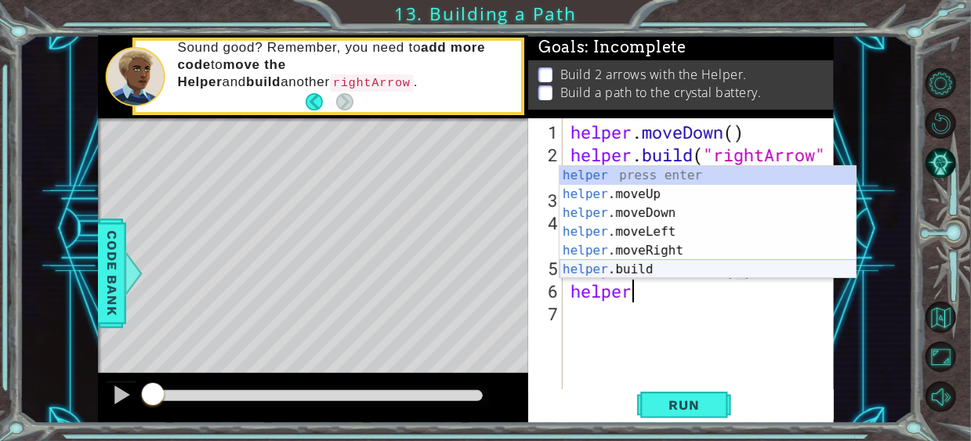
click at [708, 270] on div "helper press enter helper .moveUp press enter helper .moveDown press enter help…" at bounding box center [707, 241] width 297 height 150
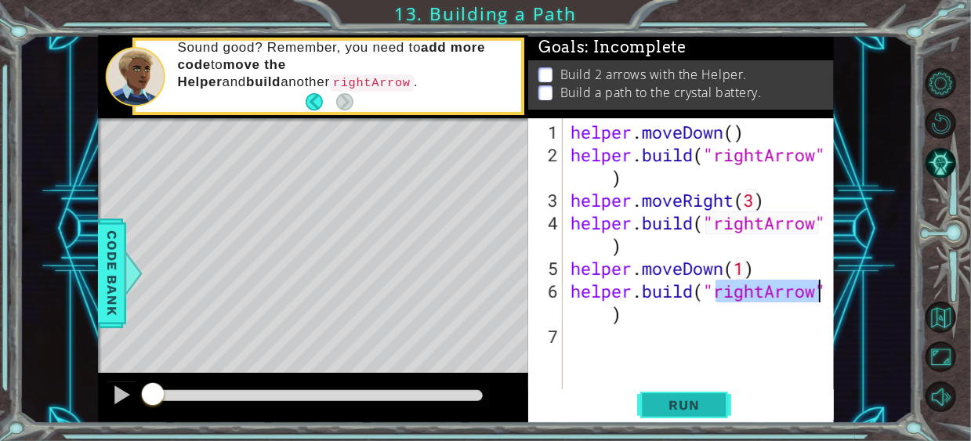
type textarea "[DOMAIN_NAME]("rightArrow")"
click at [679, 404] on span "Run" at bounding box center [684, 405] width 62 height 16
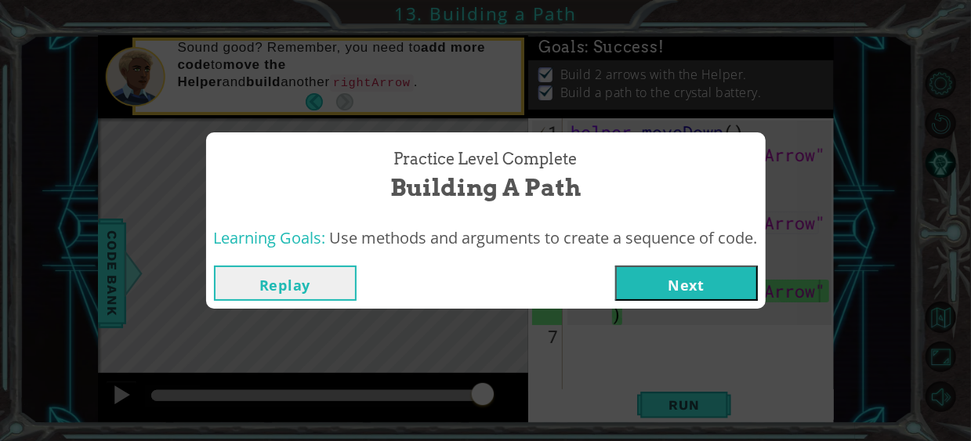
click at [693, 281] on button "Next" at bounding box center [686, 283] width 143 height 35
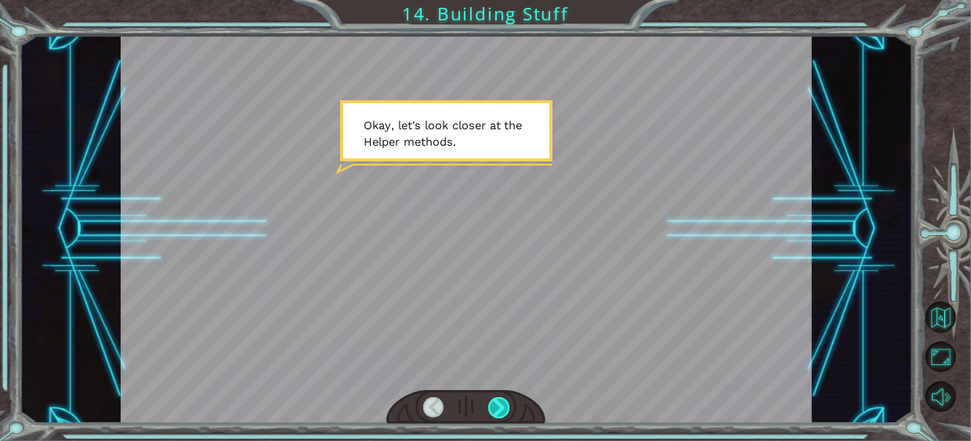
click at [496, 400] on div at bounding box center [498, 407] width 21 height 21
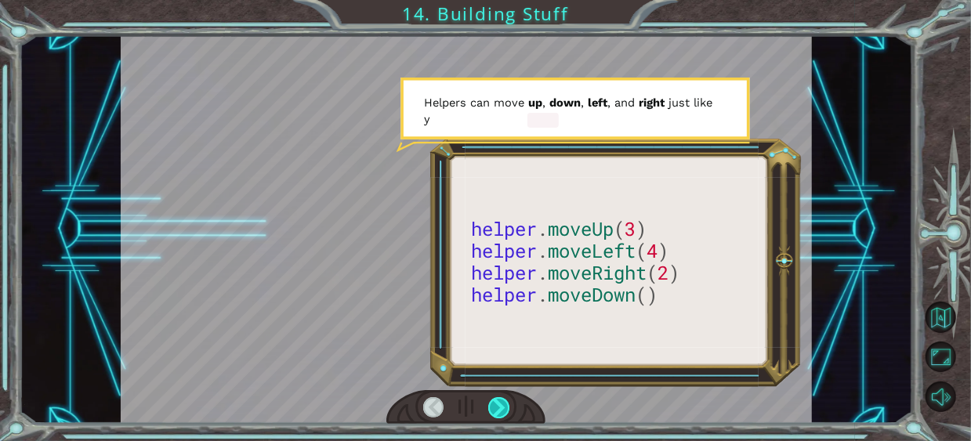
click at [502, 406] on div at bounding box center [498, 407] width 21 height 21
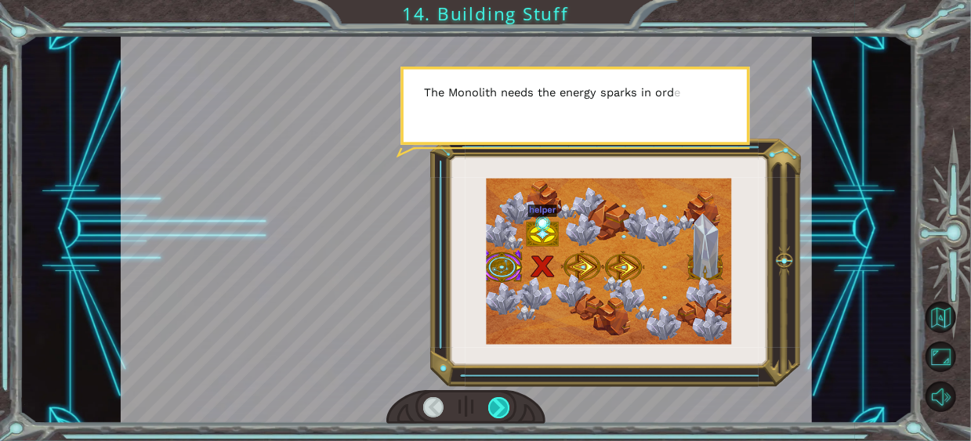
click at [502, 406] on div at bounding box center [498, 407] width 21 height 21
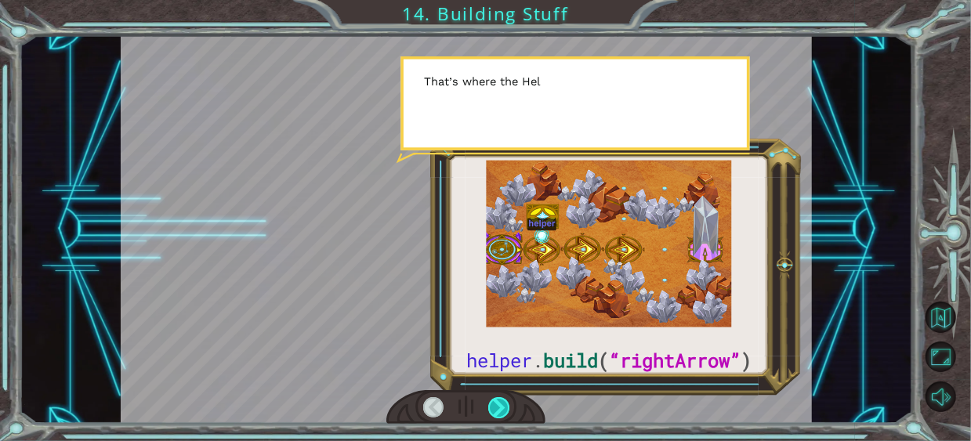
click at [508, 404] on div at bounding box center [498, 407] width 21 height 21
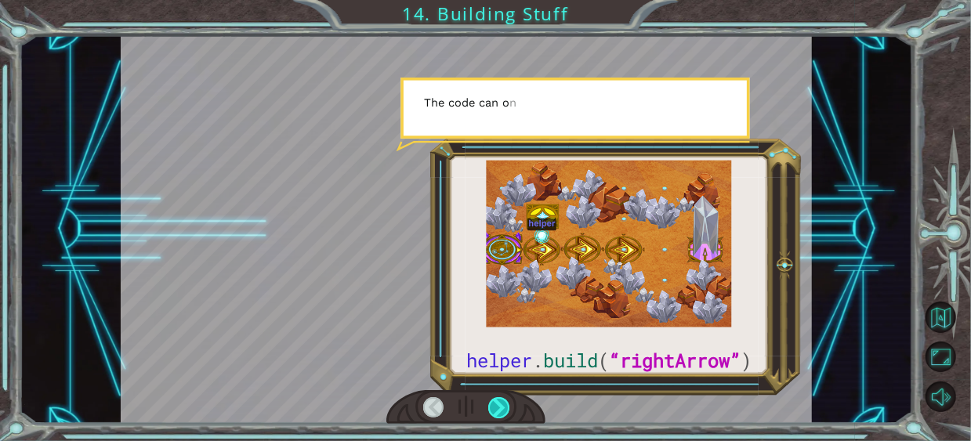
click at [508, 404] on div at bounding box center [498, 407] width 21 height 21
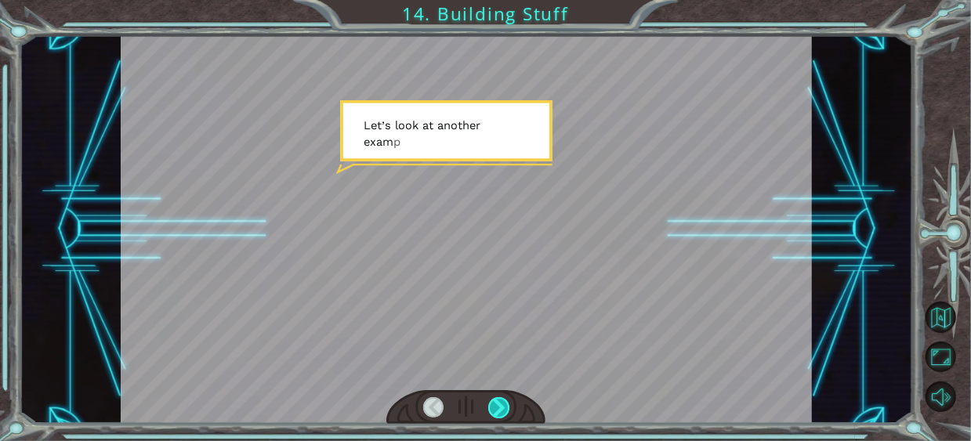
click at [508, 404] on div at bounding box center [498, 407] width 21 height 21
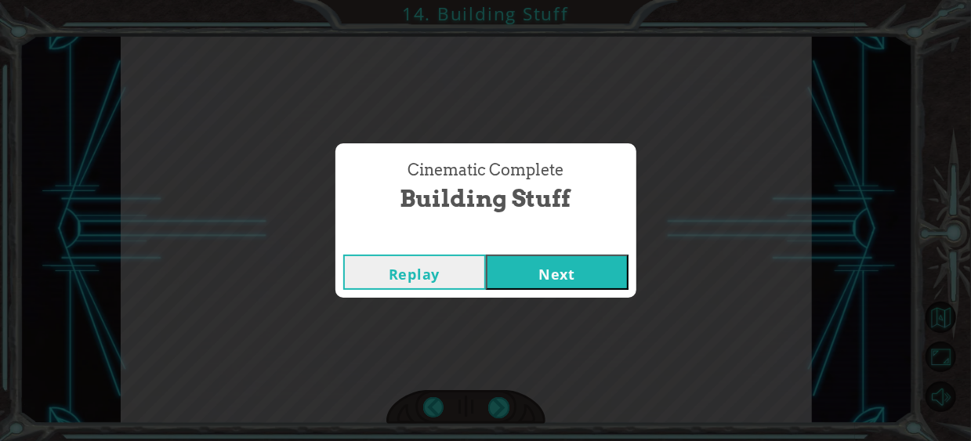
click at [539, 278] on button "Next" at bounding box center [557, 272] width 143 height 35
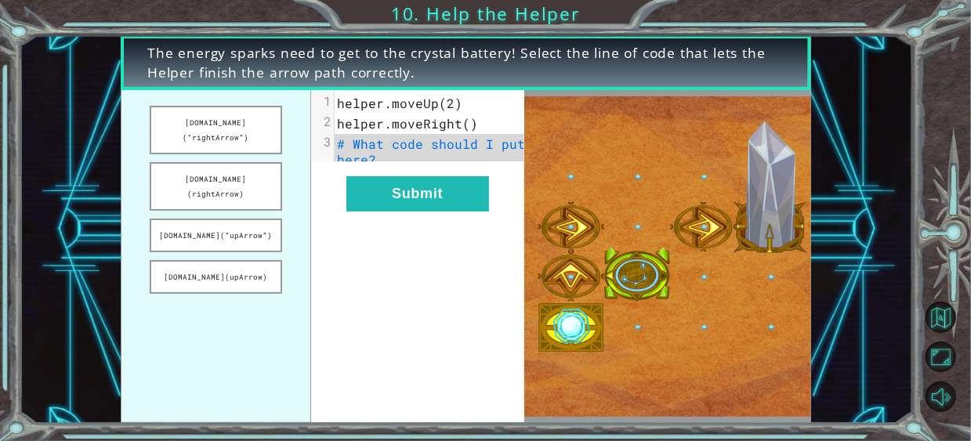
click at [445, 155] on pre "# What code should I put here?" at bounding box center [435, 152] width 201 height 36
click at [438, 157] on pre "# What code should I put here?" at bounding box center [435, 152] width 201 height 36
drag, startPoint x: 252, startPoint y: 118, endPoint x: 407, endPoint y: 146, distance: 157.7
click at [422, 149] on div "[DOMAIN_NAME](“rightArrow”) [DOMAIN_NAME](rightArrow) [DOMAIN_NAME](“upArrow”) …" at bounding box center [323, 257] width 404 height 334
click at [219, 125] on button "[DOMAIN_NAME](“rightArrow”)" at bounding box center [216, 130] width 132 height 49
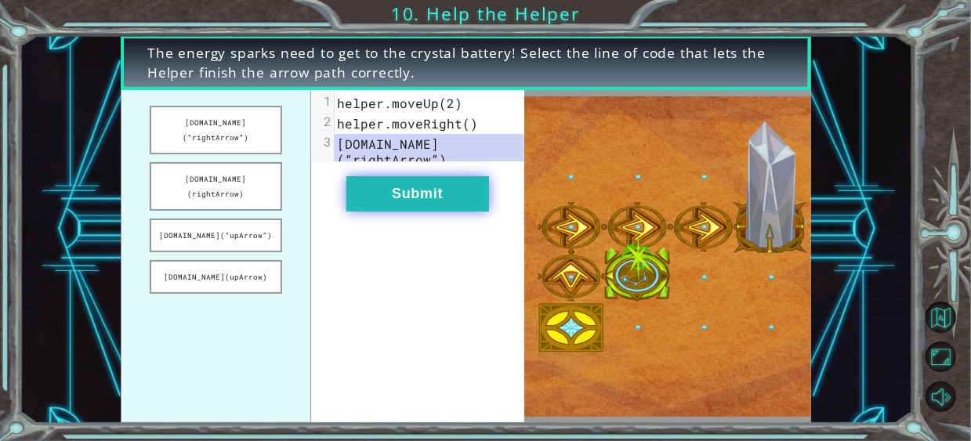
click at [398, 197] on button "Submit" at bounding box center [417, 193] width 143 height 35
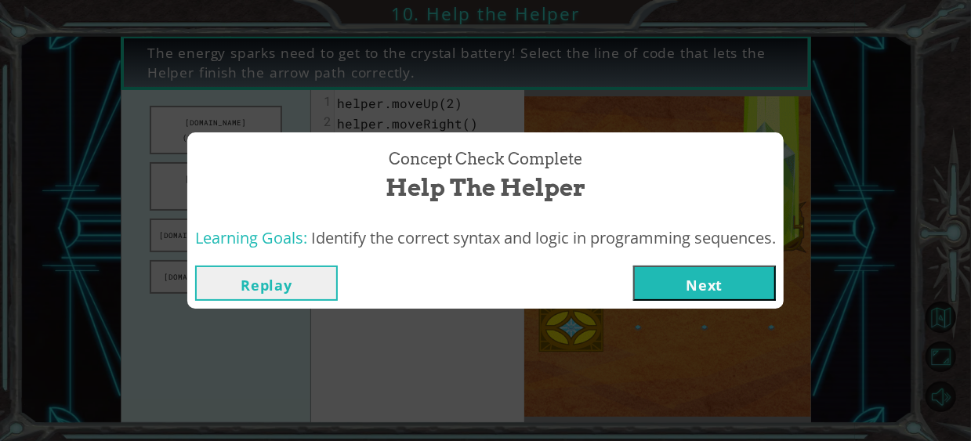
click at [715, 291] on button "Next" at bounding box center [704, 283] width 143 height 35
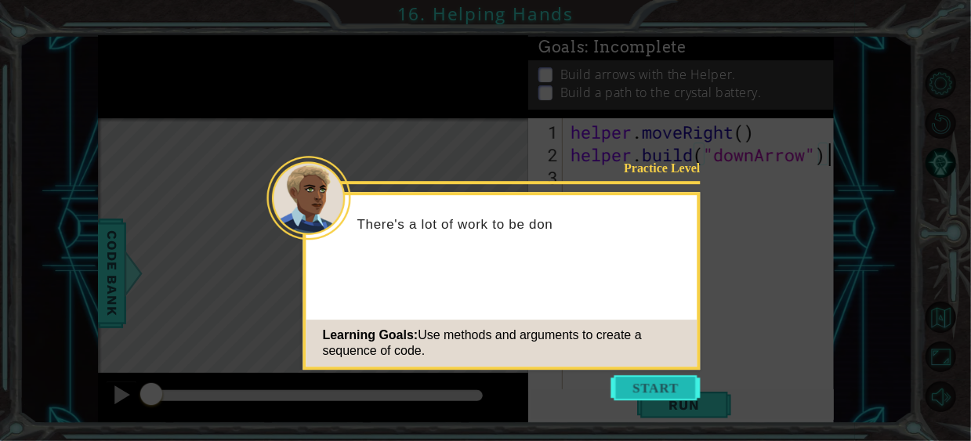
click at [640, 375] on button "Start" at bounding box center [655, 387] width 89 height 25
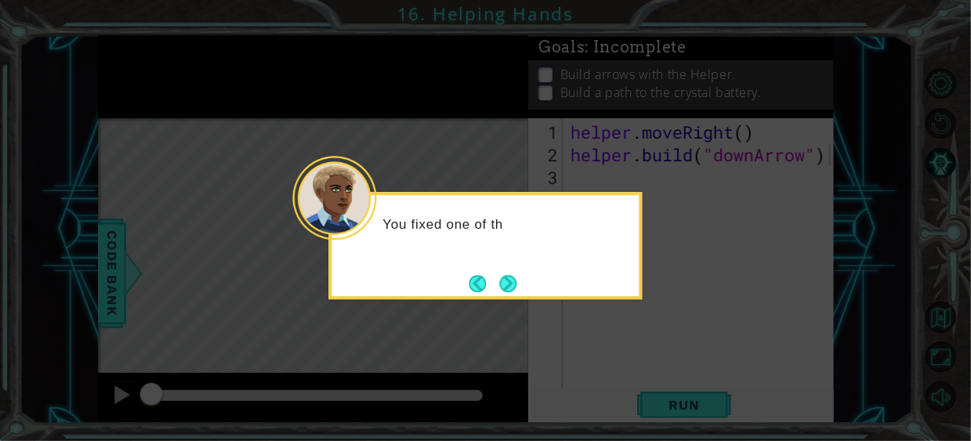
drag, startPoint x: 519, startPoint y: 288, endPoint x: 527, endPoint y: 284, distance: 8.8
click at [517, 287] on button "Next" at bounding box center [508, 283] width 17 height 17
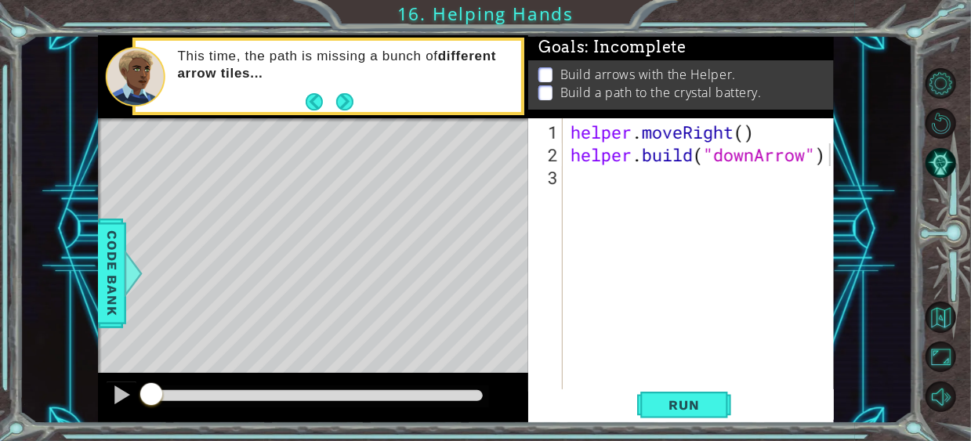
drag, startPoint x: 353, startPoint y: 93, endPoint x: 356, endPoint y: 101, distance: 8.2
click at [353, 100] on div "This time, the path is missing a bunch of different arrow tiles..." at bounding box center [343, 76] width 354 height 73
click at [342, 100] on button "Next" at bounding box center [344, 101] width 17 height 17
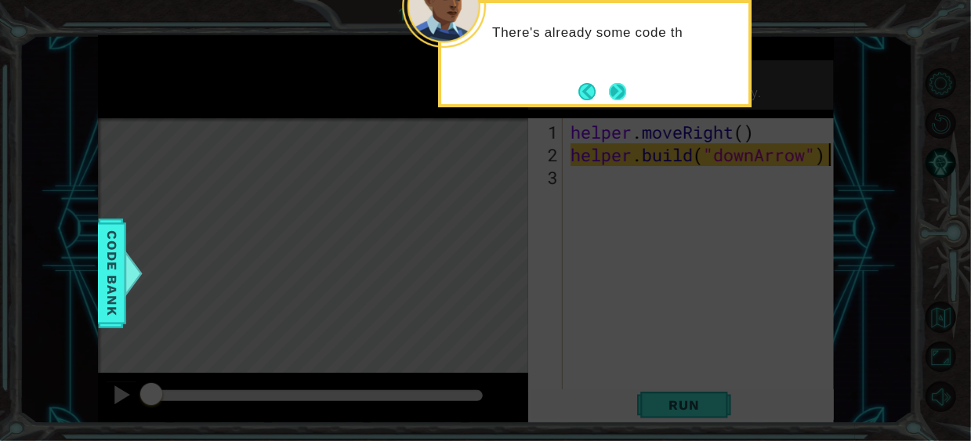
click at [610, 89] on button "Next" at bounding box center [617, 91] width 17 height 17
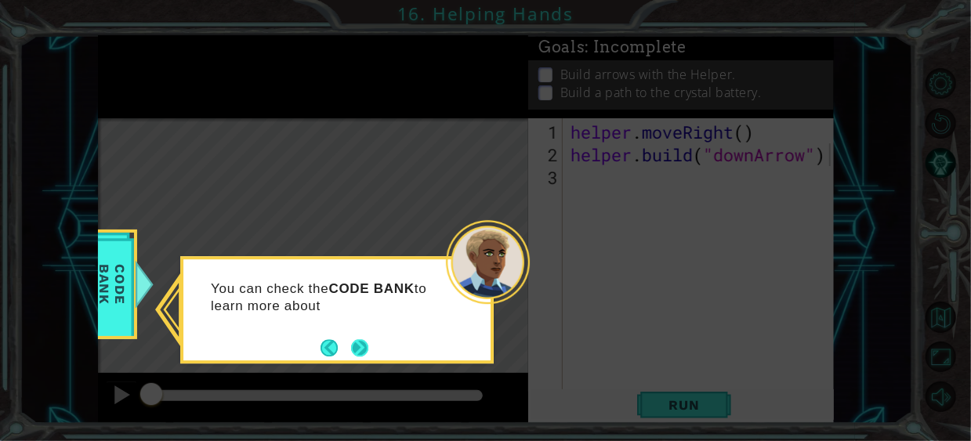
click at [360, 348] on button "Next" at bounding box center [359, 347] width 17 height 17
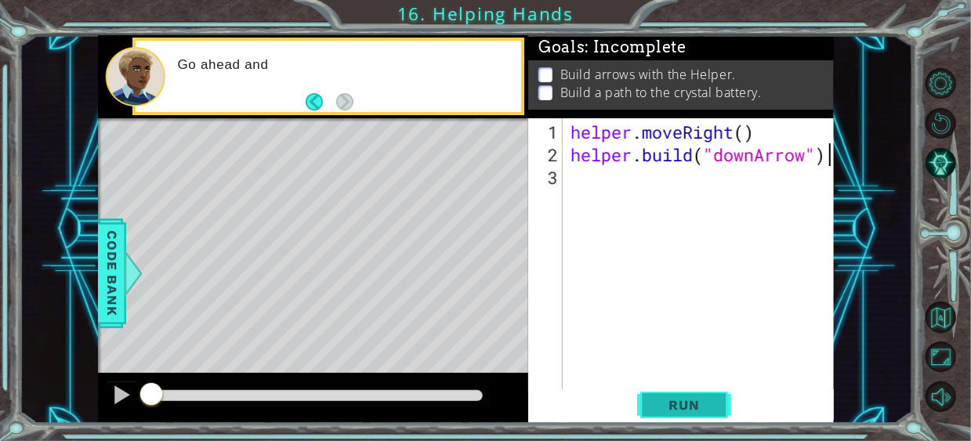
click at [671, 407] on span "Run" at bounding box center [684, 405] width 62 height 16
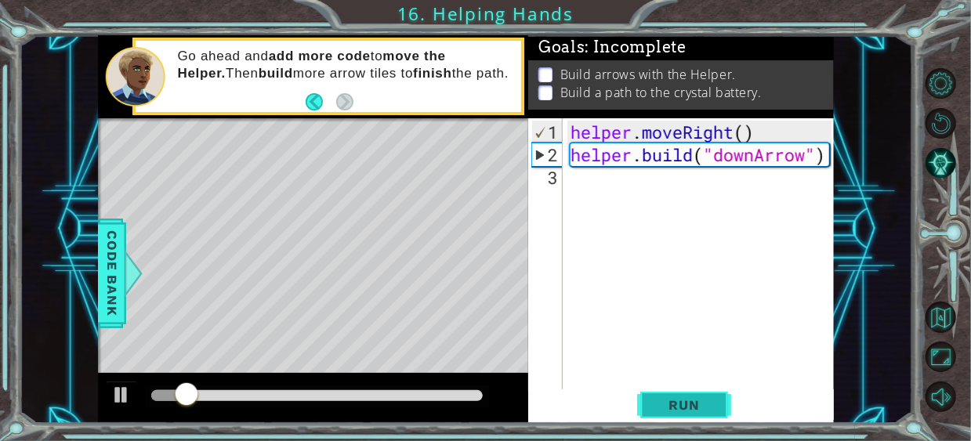
click at [689, 409] on span "Run" at bounding box center [684, 405] width 62 height 16
click at [98, 393] on div at bounding box center [313, 398] width 430 height 50
click at [114, 396] on div at bounding box center [121, 395] width 20 height 20
drag, startPoint x: 159, startPoint y: 396, endPoint x: 135, endPoint y: 382, distance: 28.1
click at [98, 381] on div at bounding box center [313, 398] width 430 height 50
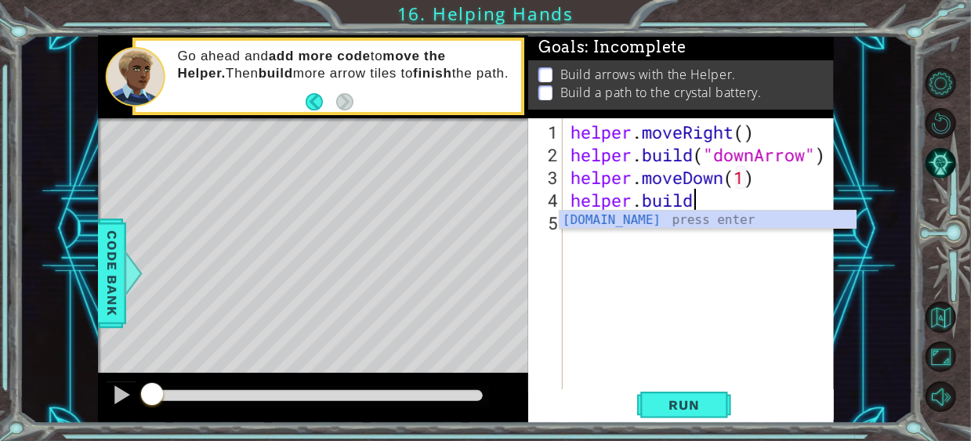
scroll to position [0, 5]
type textarea "[DOMAIN_NAME]("rightArrow")"
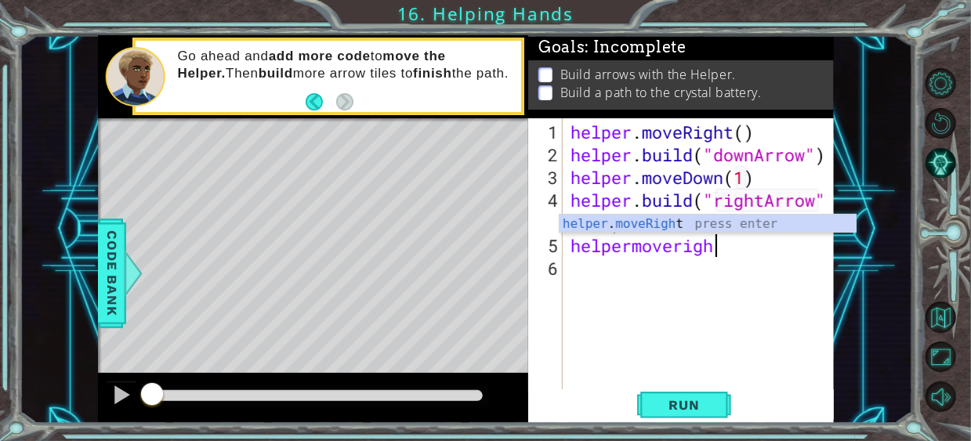
scroll to position [0, 6]
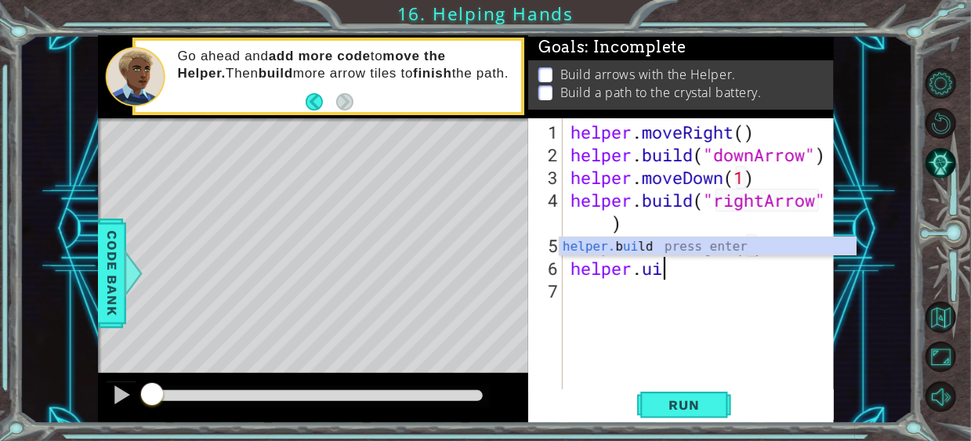
type textarea "[DOMAIN_NAME]("rightArrow")"
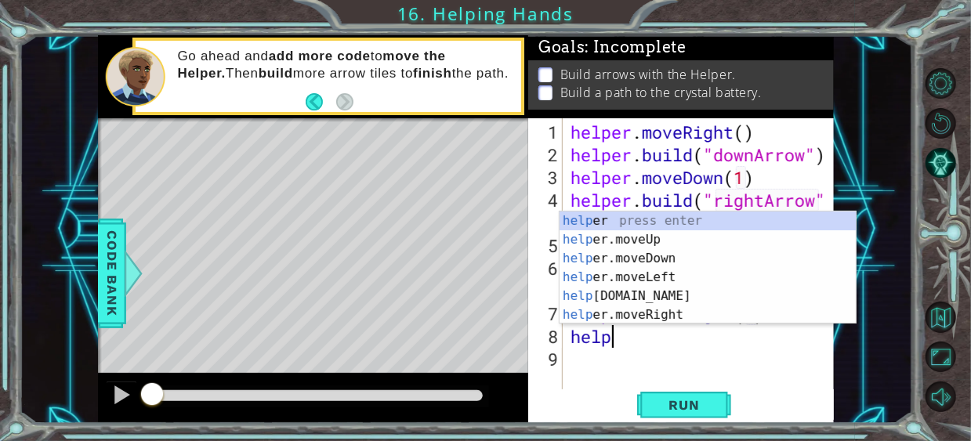
scroll to position [0, 11]
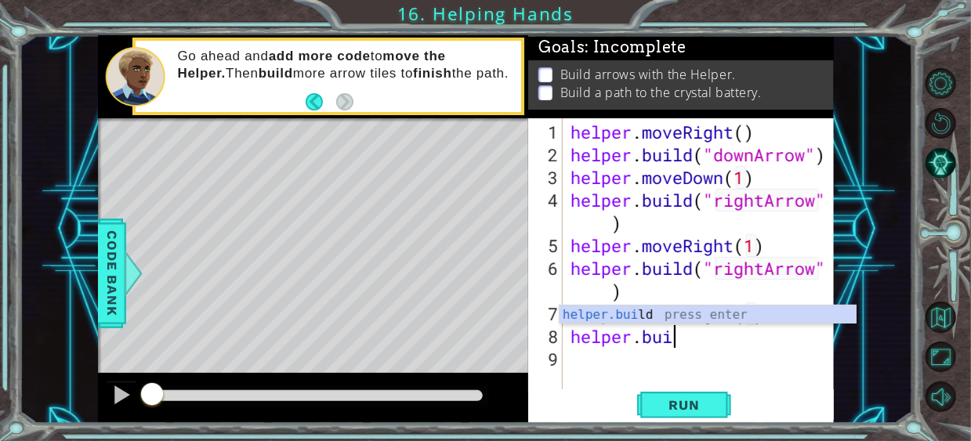
type textarea "[DOMAIN_NAME]("rightArrow")"
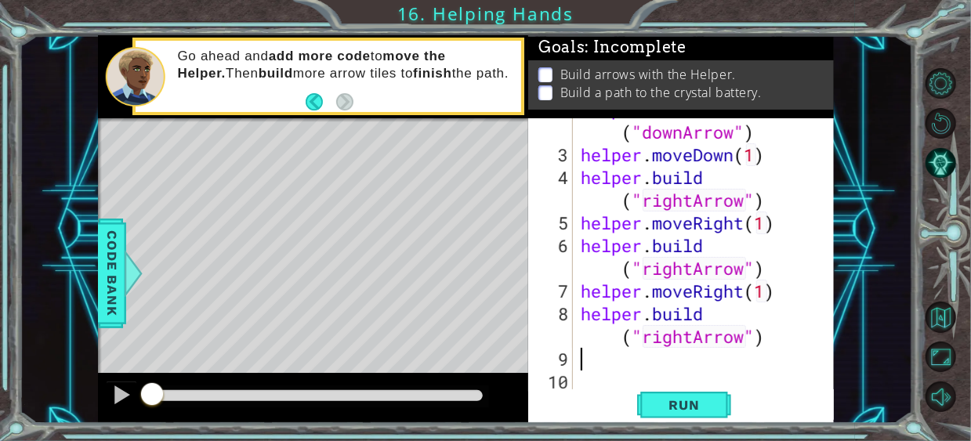
scroll to position [45, 0]
click at [700, 402] on span "Run" at bounding box center [684, 405] width 62 height 16
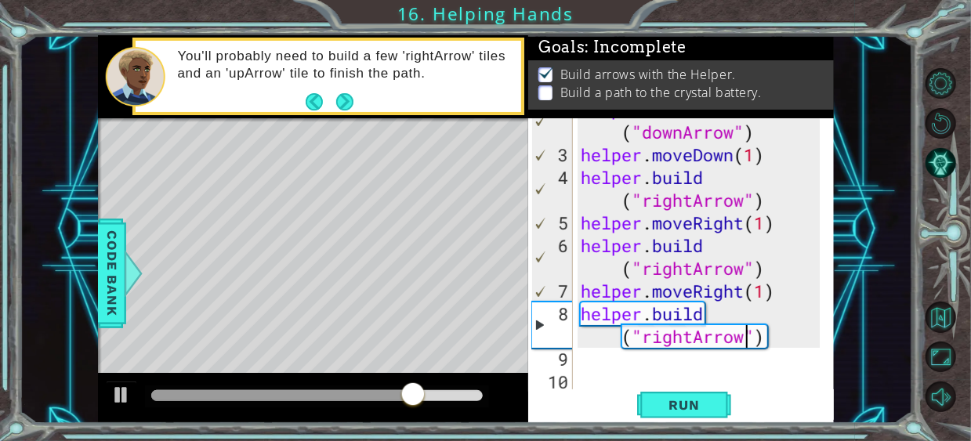
click at [747, 339] on div "helper . build ( "downArrow" ) helper . moveDown ( 1 ) helper . build ( "rightA…" at bounding box center [702, 268] width 250 height 341
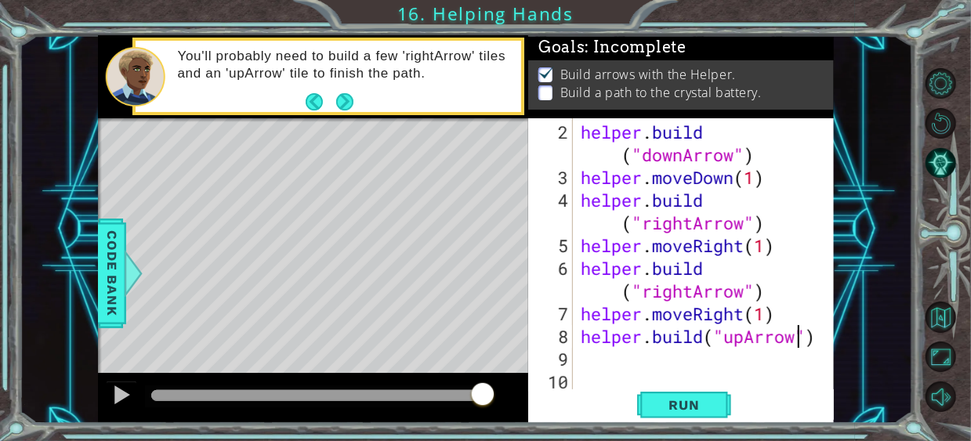
scroll to position [0, 9]
type textarea "[DOMAIN_NAME]("upArrow")"
click at [681, 401] on span "Run" at bounding box center [684, 405] width 62 height 16
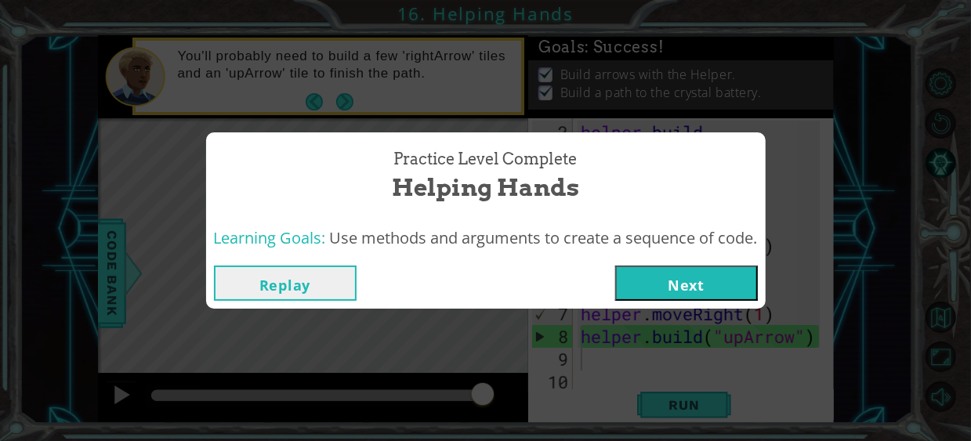
click at [669, 278] on button "Next" at bounding box center [686, 283] width 143 height 35
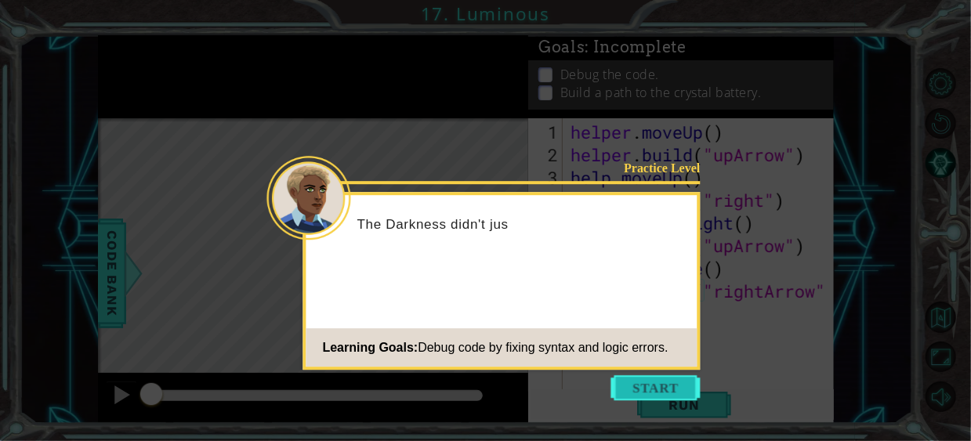
click at [629, 388] on button "Start" at bounding box center [655, 387] width 89 height 25
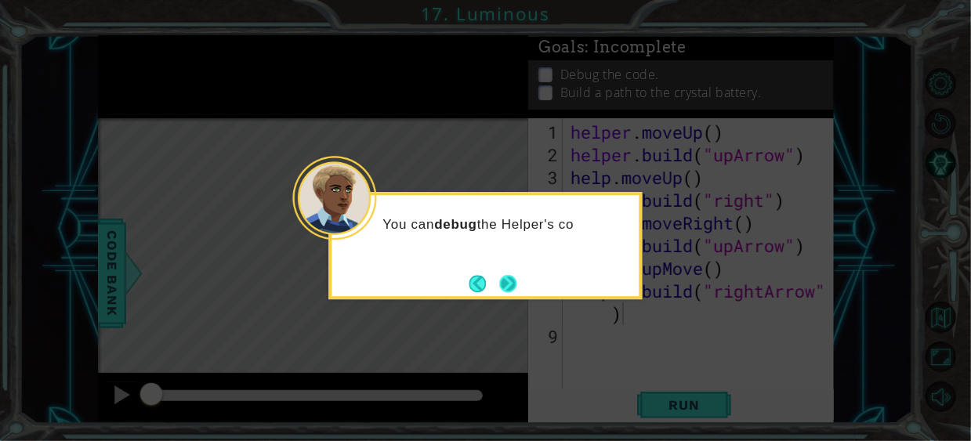
click at [501, 292] on button "Next" at bounding box center [508, 283] width 17 height 17
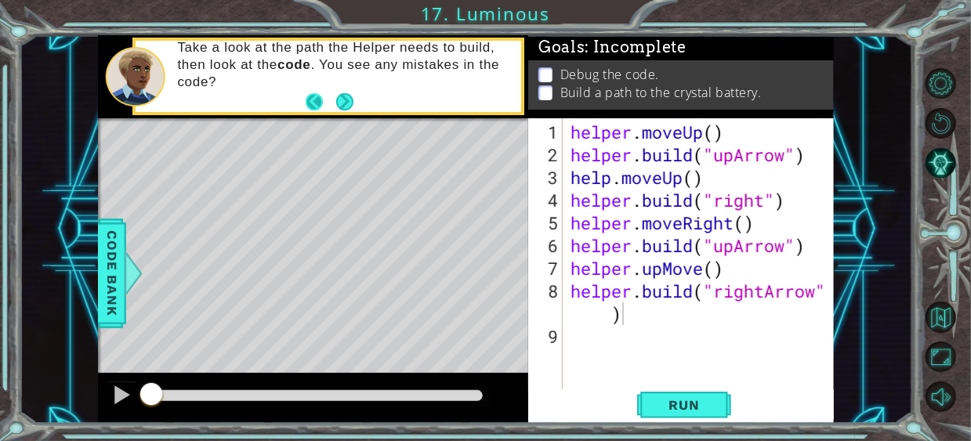
click at [313, 100] on button "Back" at bounding box center [321, 101] width 31 height 17
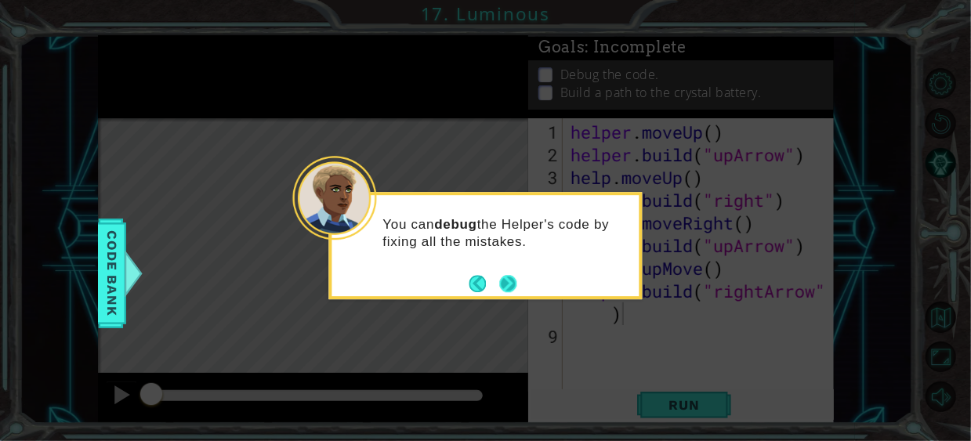
click at [508, 277] on button "Next" at bounding box center [507, 283] width 17 height 17
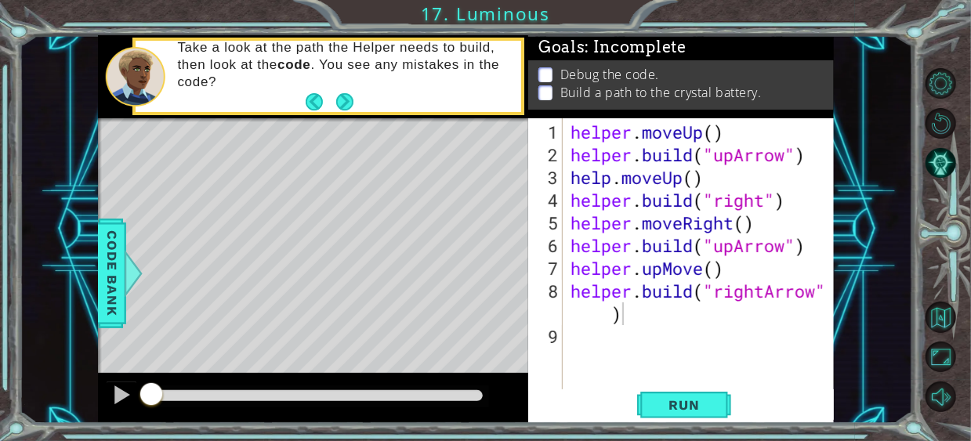
click at [341, 84] on p "Take a look at the path the Helper needs to build, then look at the code . You …" at bounding box center [343, 65] width 332 height 52
click at [690, 400] on span "Run" at bounding box center [684, 405] width 62 height 16
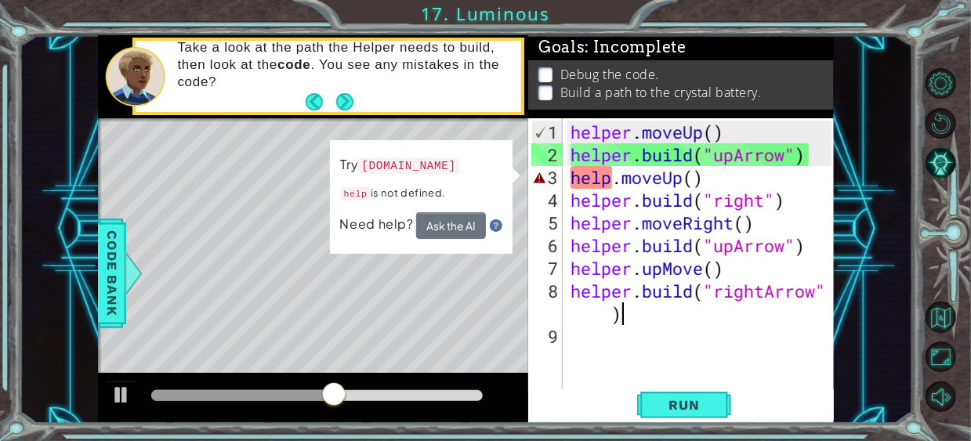
click at [615, 175] on div "helper . moveUp ( ) helper . build ( "upArrow" ) help . moveUp ( ) helper . bui…" at bounding box center [702, 280] width 271 height 318
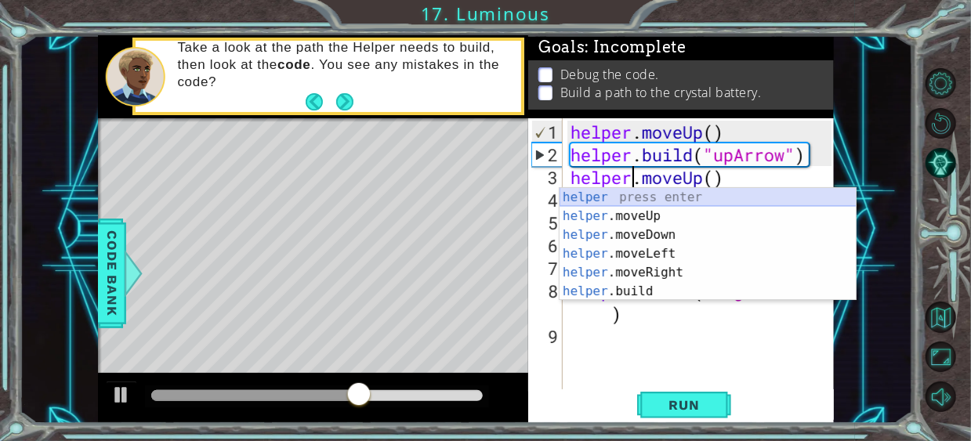
click at [769, 194] on div "helper press enter helper .moveUp press enter helper .moveDown press enter help…" at bounding box center [707, 263] width 297 height 150
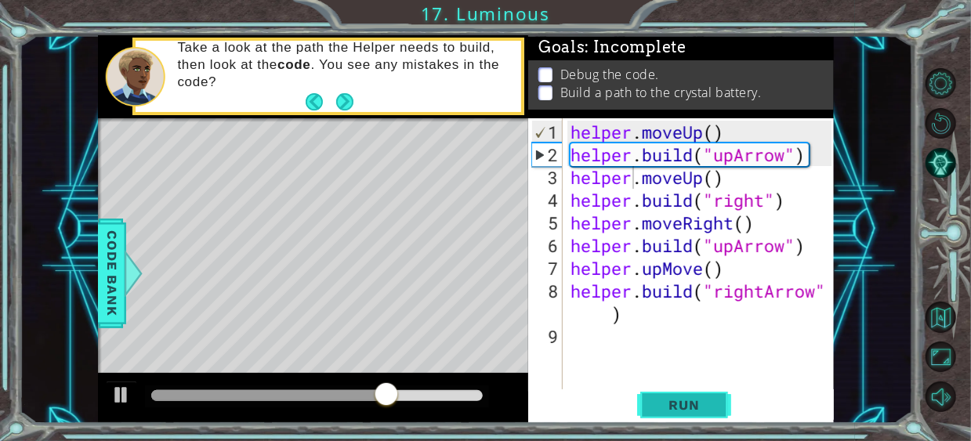
click at [684, 413] on span "Run" at bounding box center [684, 405] width 62 height 16
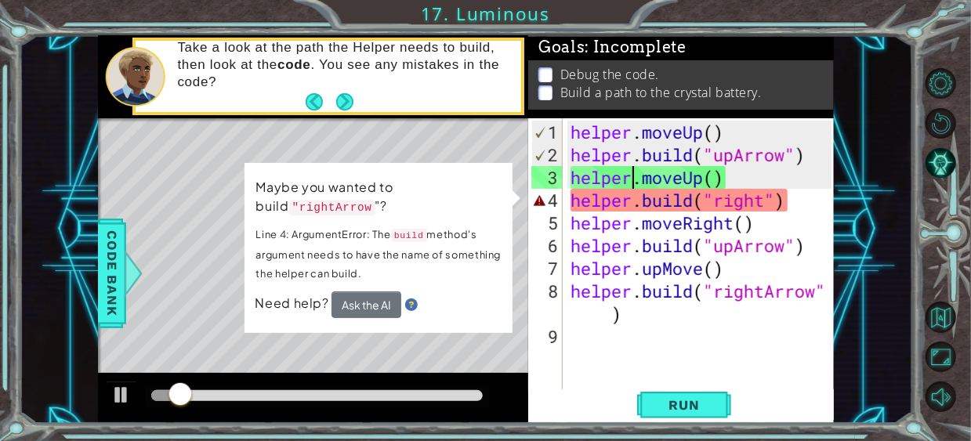
click at [731, 205] on div "helper . moveUp ( ) helper . build ( "upArrow" ) helper . moveUp ( ) helper . b…" at bounding box center [702, 280] width 271 height 318
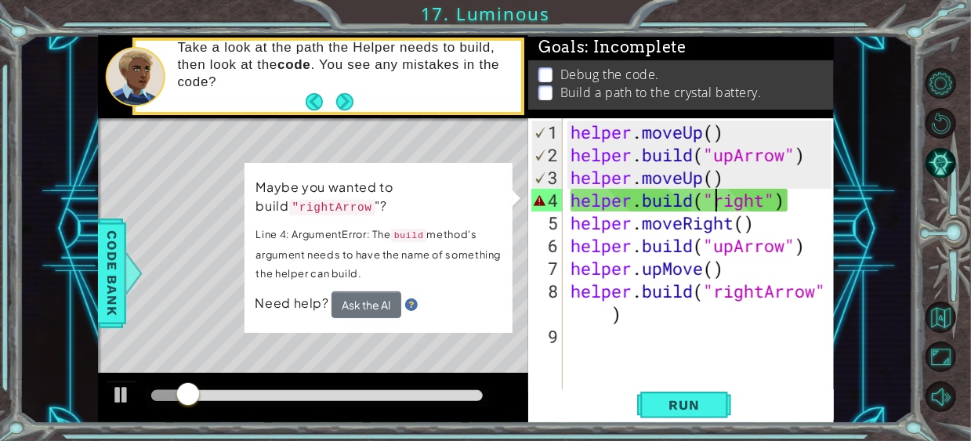
click at [717, 205] on div "helper . moveUp ( ) helper . build ( "upArrow" ) helper . moveUp ( ) helper . b…" at bounding box center [702, 280] width 271 height 318
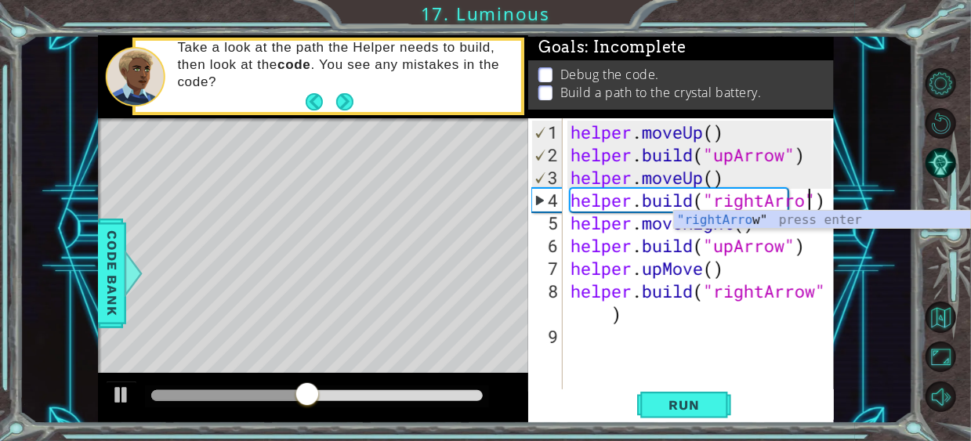
scroll to position [0, 11]
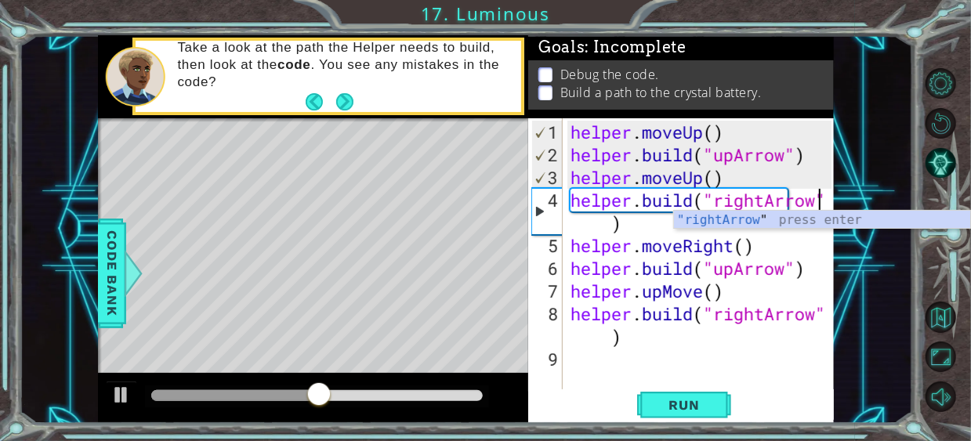
click at [756, 343] on div "helper . moveUp ( ) helper . build ( "upArrow" ) helper . moveUp ( ) helper . b…" at bounding box center [702, 280] width 271 height 318
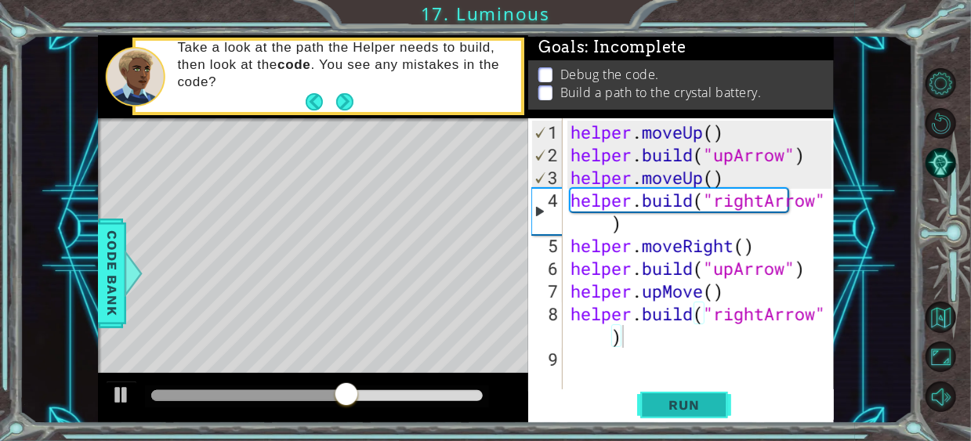
click at [675, 404] on span "Run" at bounding box center [684, 405] width 62 height 16
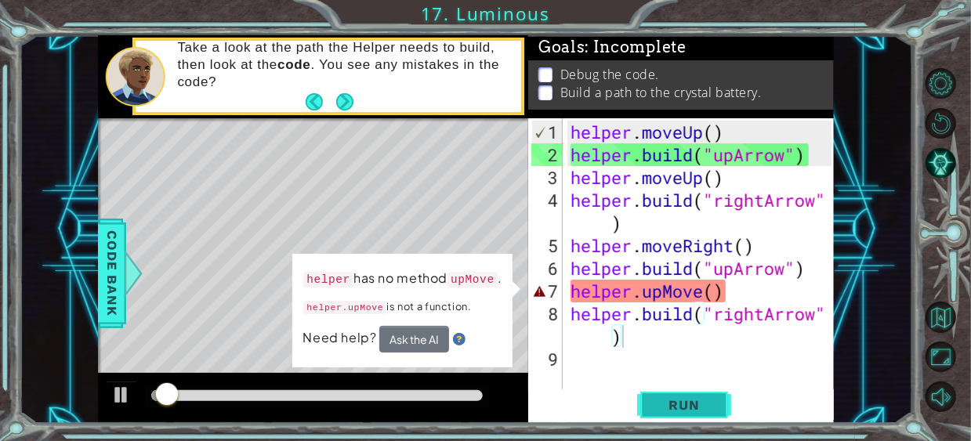
click at [678, 406] on span "Run" at bounding box center [684, 405] width 62 height 16
click at [700, 292] on div "helper . moveUp ( ) helper . build ( "upArrow" ) helper . moveUp ( ) helper . b…" at bounding box center [702, 280] width 271 height 318
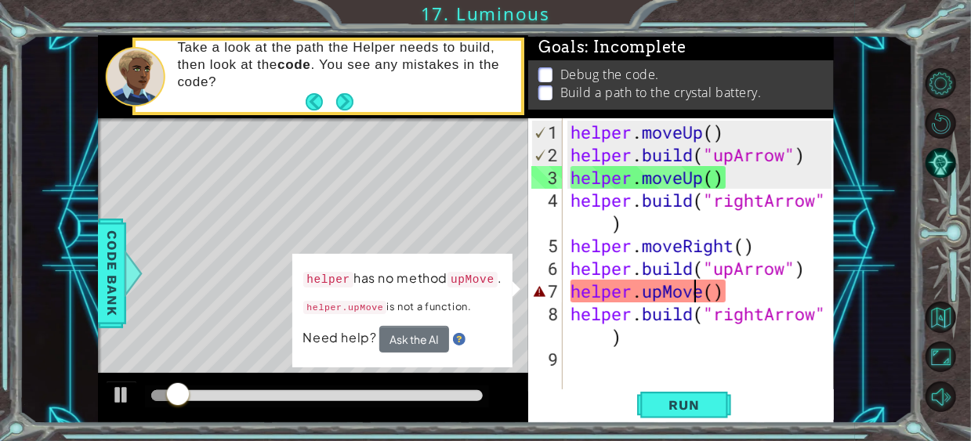
click at [704, 295] on div "helper . moveUp ( ) helper . build ( "upArrow" ) helper . moveUp ( ) helper . b…" at bounding box center [702, 280] width 271 height 318
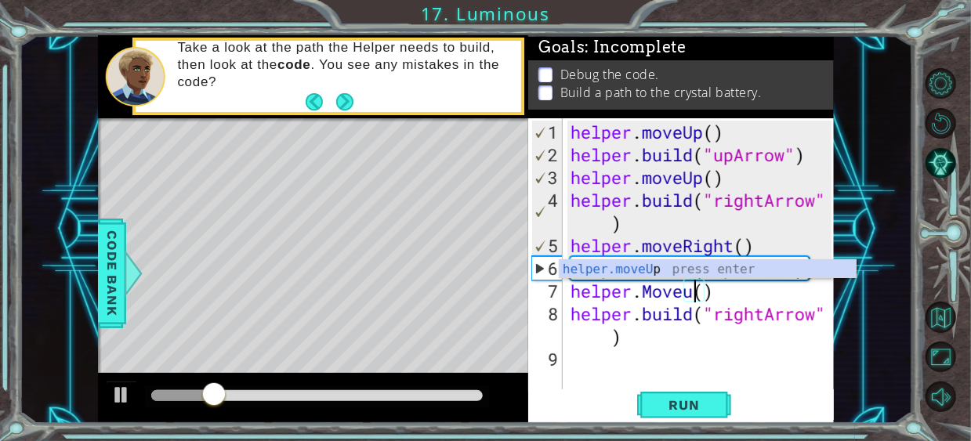
scroll to position [0, 5]
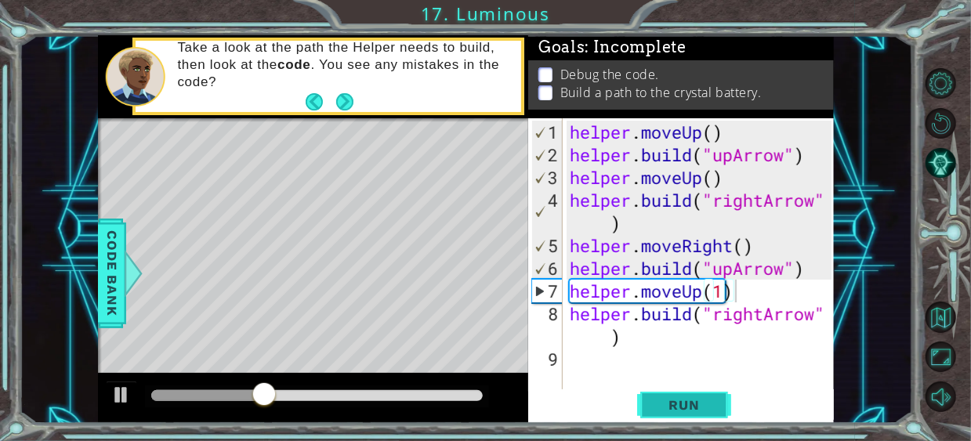
click at [671, 401] on span "Run" at bounding box center [684, 405] width 62 height 16
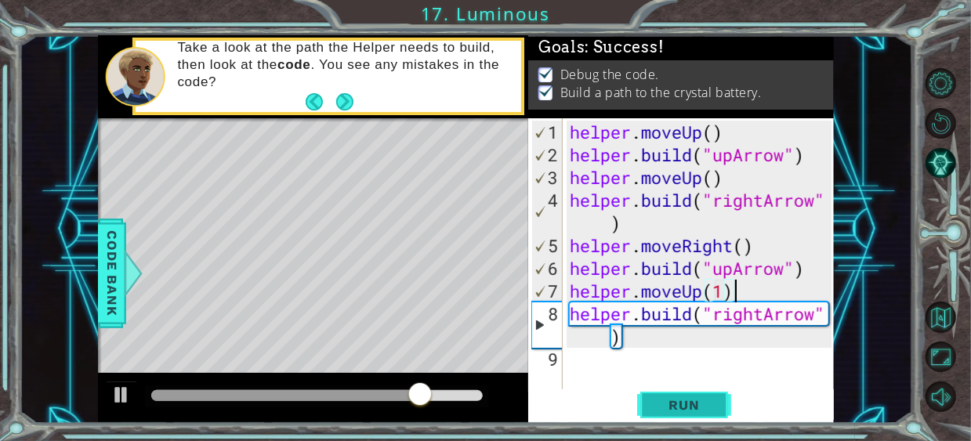
click at [680, 415] on button "Run" at bounding box center [684, 404] width 94 height 31
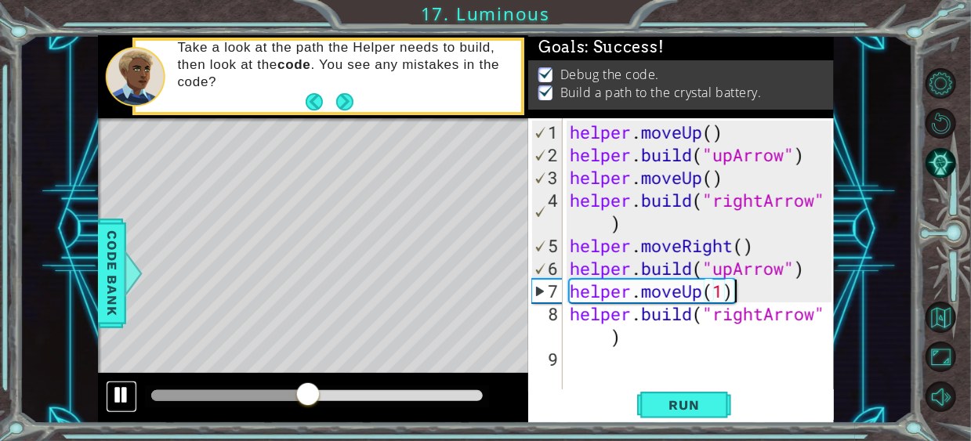
click at [121, 393] on div at bounding box center [121, 395] width 20 height 20
drag, startPoint x: 306, startPoint y: 389, endPoint x: 18, endPoint y: 414, distance: 289.4
click at [0, 422] on html "1 ההההההההההההההההההההההההההההההההההההההההההההההההההההההההההההההההההההההההההההה…" at bounding box center [485, 220] width 971 height 441
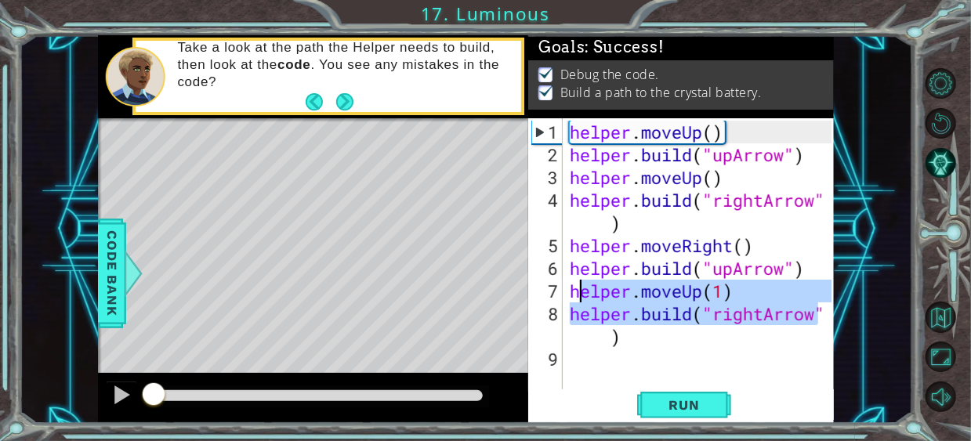
drag, startPoint x: 824, startPoint y: 320, endPoint x: 579, endPoint y: 288, distance: 246.7
click at [579, 288] on div "helper . moveUp ( ) helper . build ( "upArrow" ) helper . moveUp ( ) helper . b…" at bounding box center [702, 280] width 272 height 318
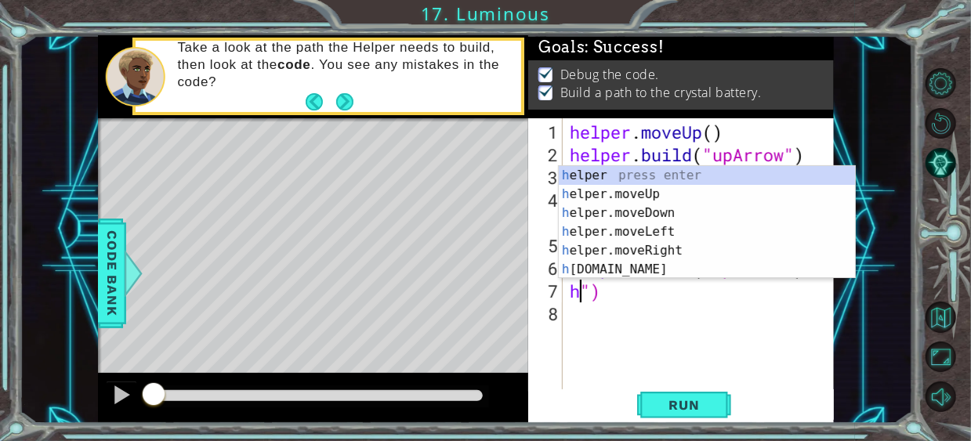
scroll to position [0, 0]
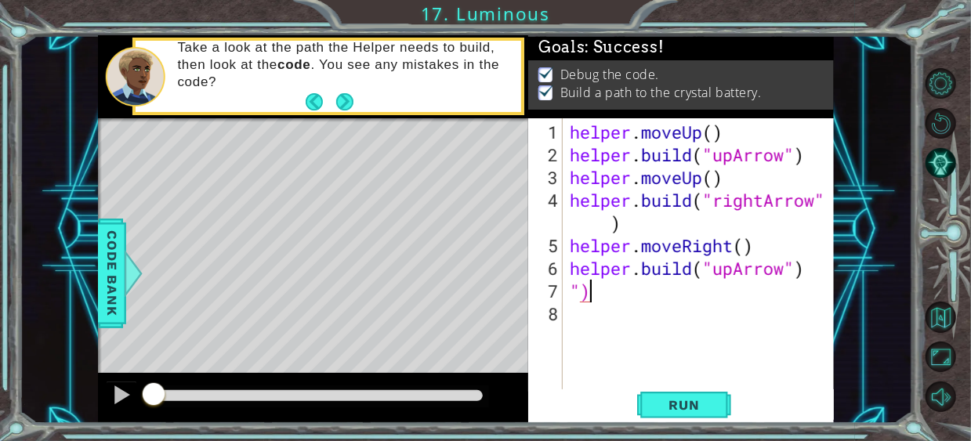
type textarea """
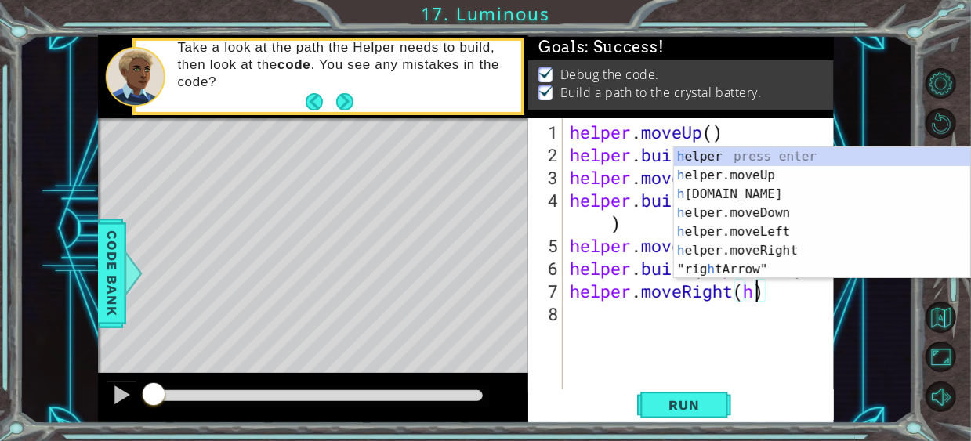
scroll to position [0, 8]
type textarea "helper.moveRight()"
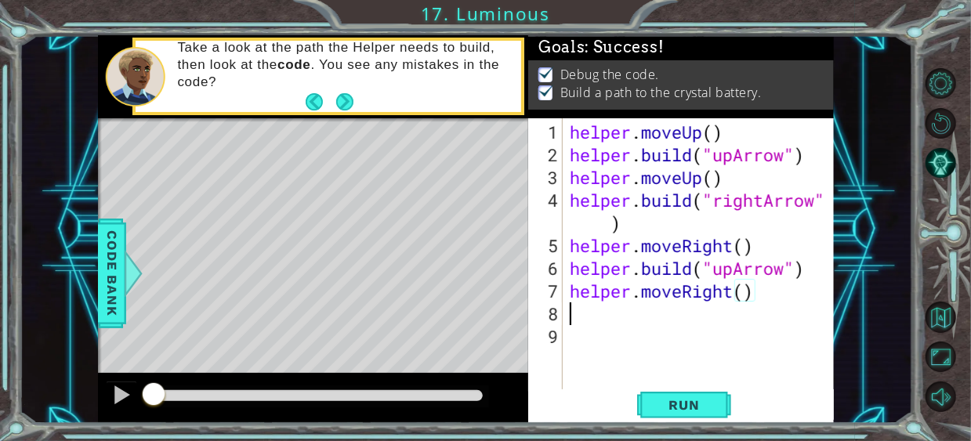
scroll to position [0, 0]
type textarea "helper.moveRight(1)"
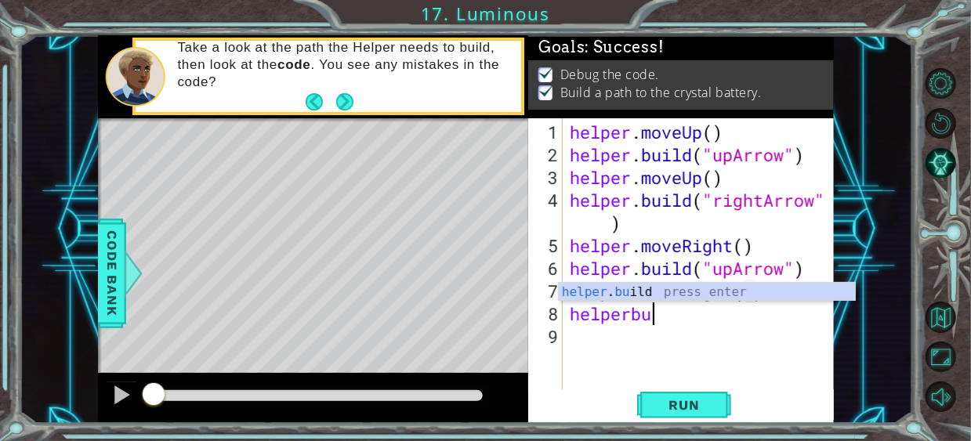
scroll to position [0, 3]
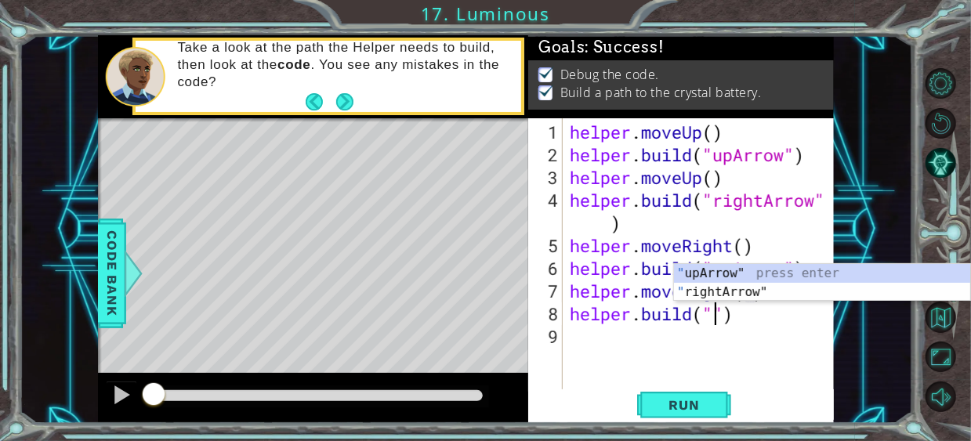
click at [606, 285] on div "helper . moveUp ( ) helper . build ( "upArrow" ) helper . moveUp ( ) helper . b…" at bounding box center [702, 280] width 272 height 318
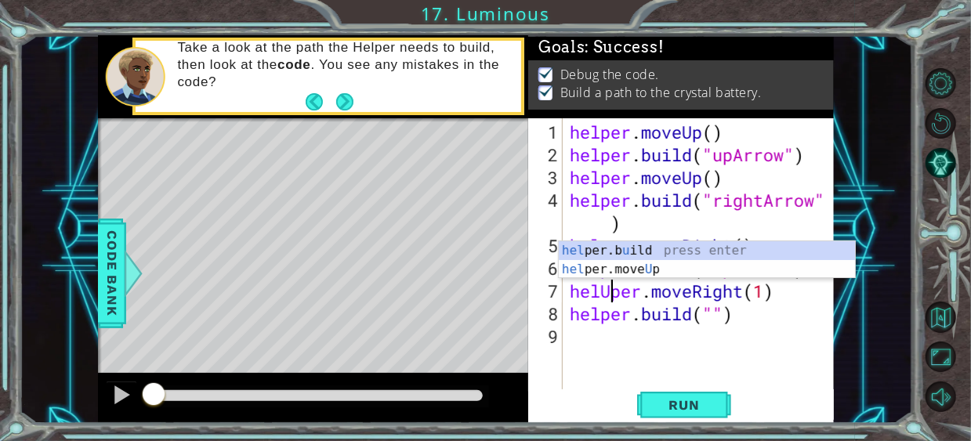
scroll to position [0, 2]
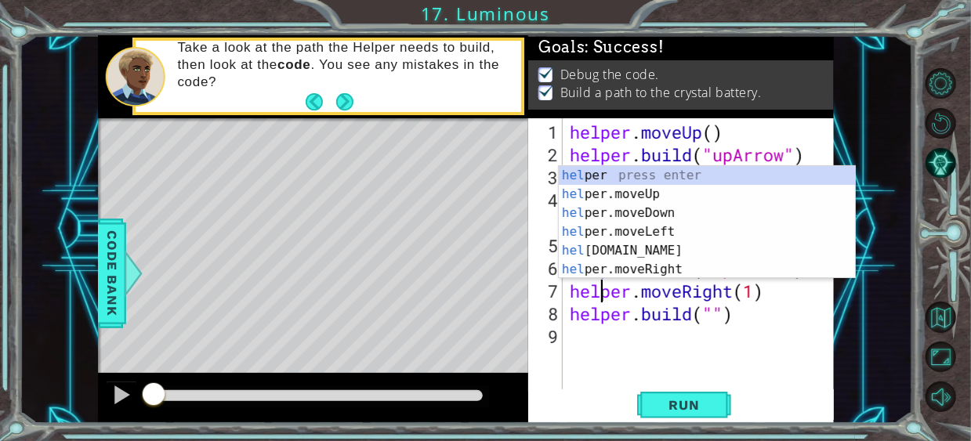
click at [719, 311] on div "helper . moveUp ( ) helper . build ( "upArrow" ) helper . moveUp ( ) helper . b…" at bounding box center [702, 280] width 272 height 318
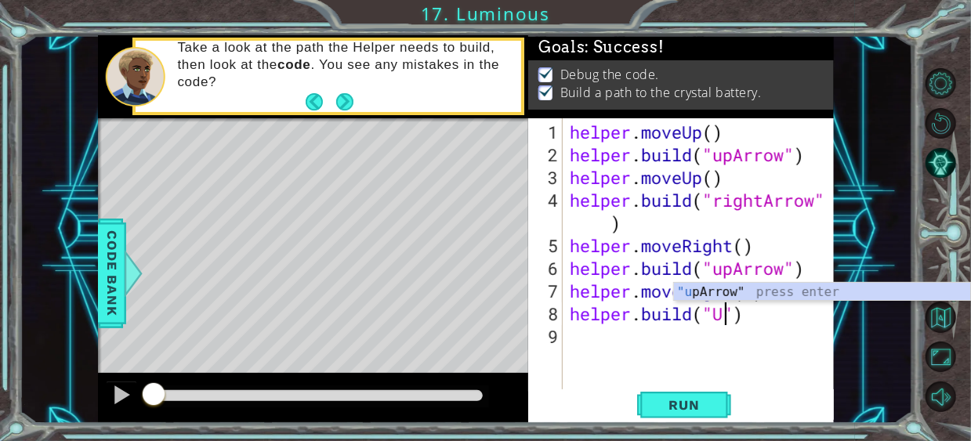
scroll to position [0, 8]
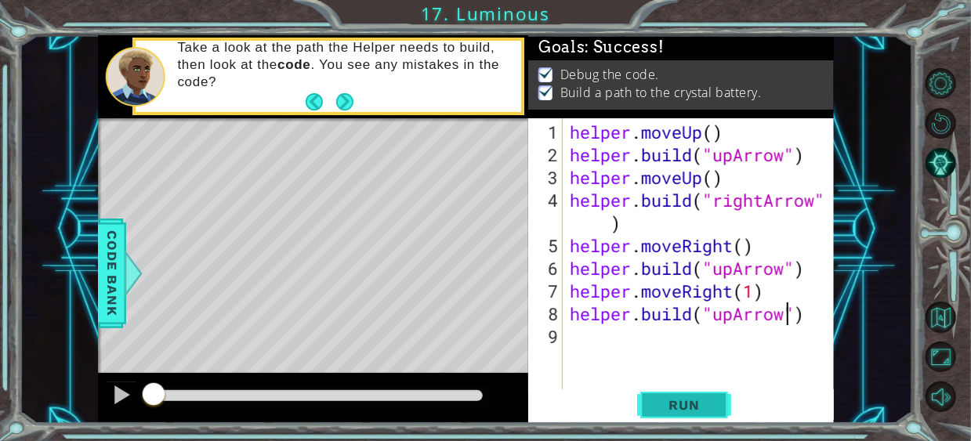
click at [673, 408] on span "Run" at bounding box center [684, 405] width 62 height 16
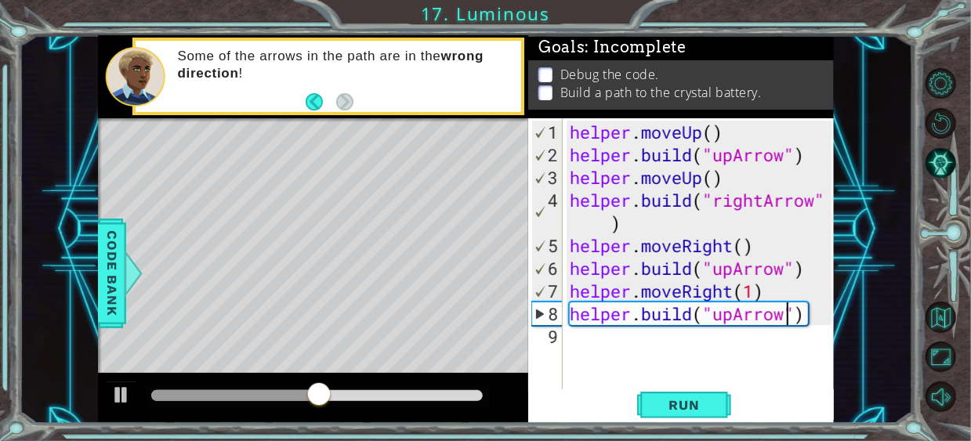
click at [786, 261] on div "helper . moveUp ( ) helper . build ( "upArrow" ) helper . moveUp ( ) helper . b…" at bounding box center [702, 280] width 272 height 318
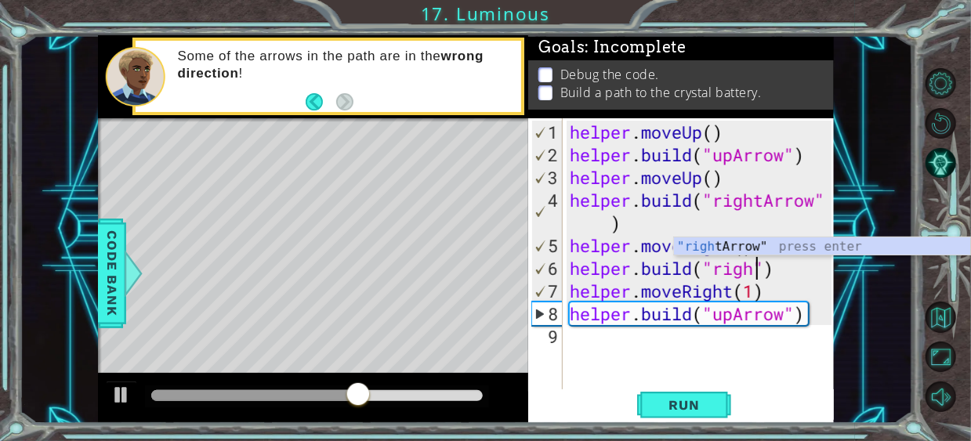
scroll to position [0, 9]
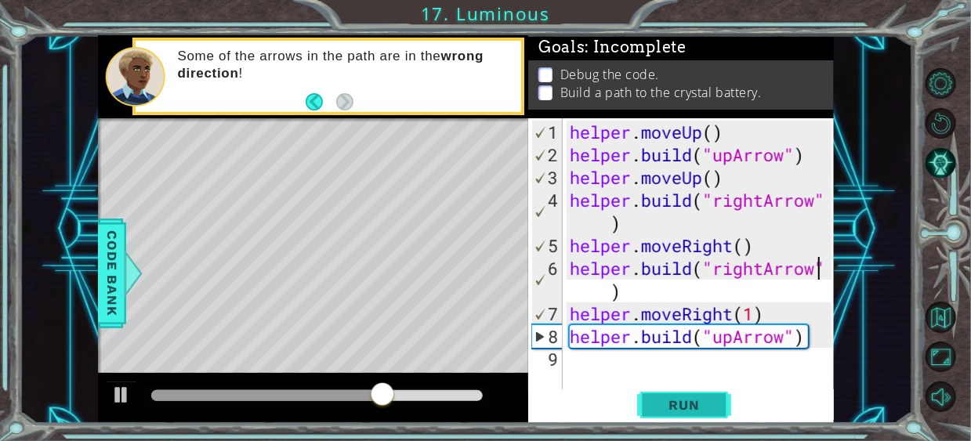
type textarea "[DOMAIN_NAME]("rightArrow")"
click at [694, 400] on span "Run" at bounding box center [684, 405] width 62 height 16
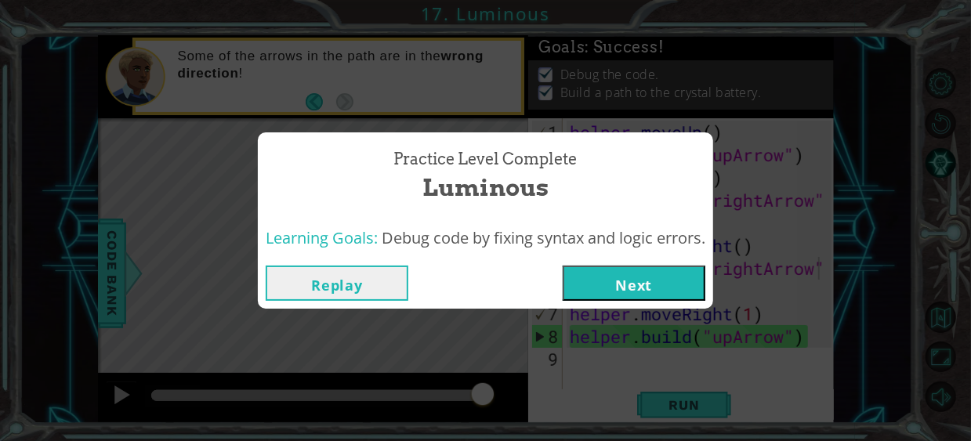
click at [616, 299] on button "Next" at bounding box center [634, 283] width 143 height 35
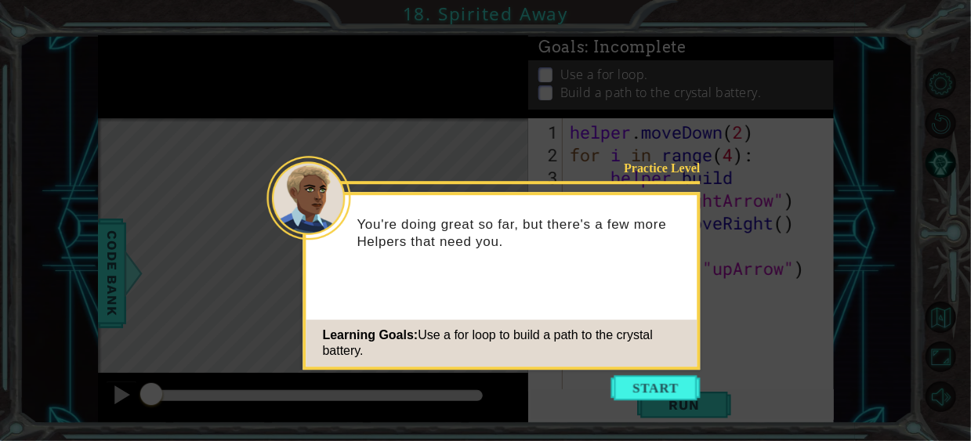
click at [657, 373] on icon at bounding box center [485, 220] width 971 height 441
click at [655, 375] on button "Start" at bounding box center [655, 387] width 89 height 25
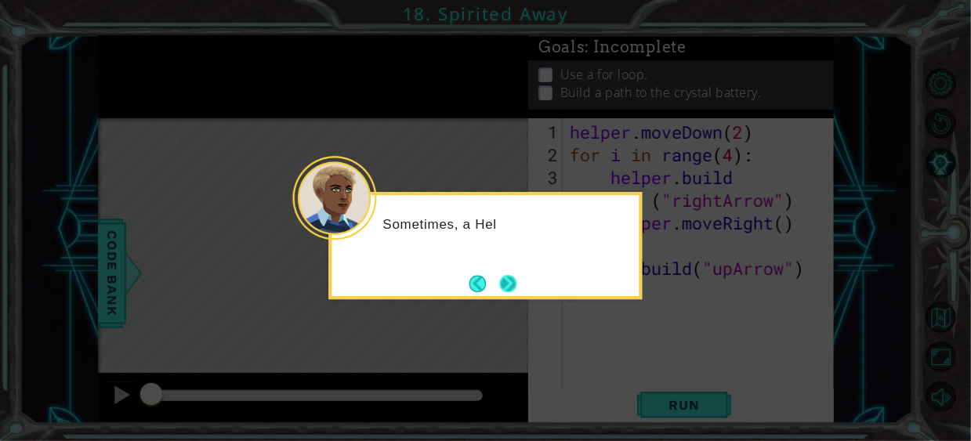
click at [516, 282] on button "Next" at bounding box center [507, 283] width 17 height 17
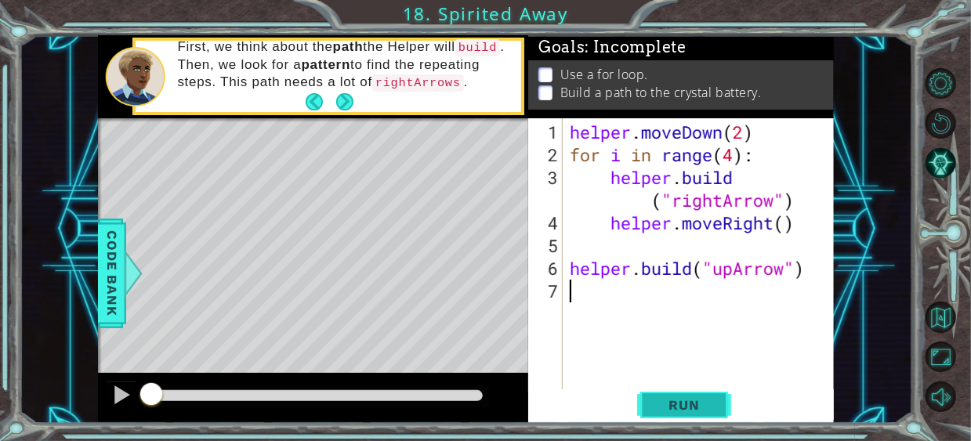
click at [679, 402] on span "Run" at bounding box center [684, 405] width 62 height 16
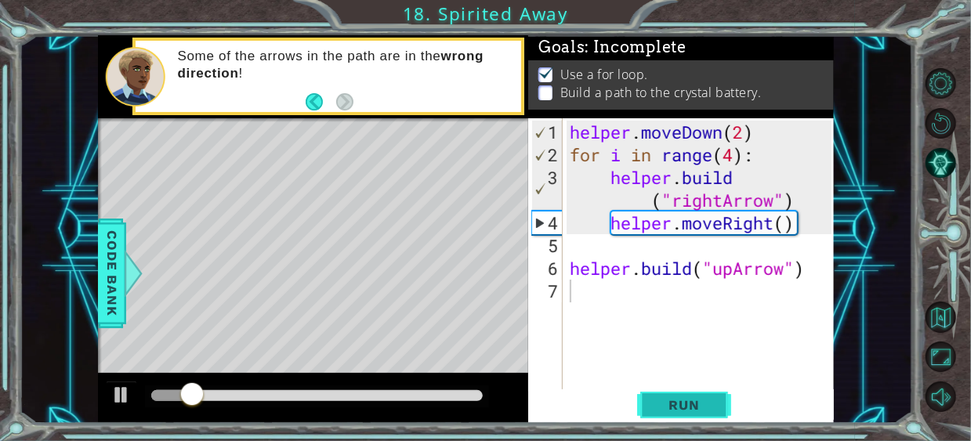
click at [678, 399] on span "Run" at bounding box center [684, 405] width 62 height 16
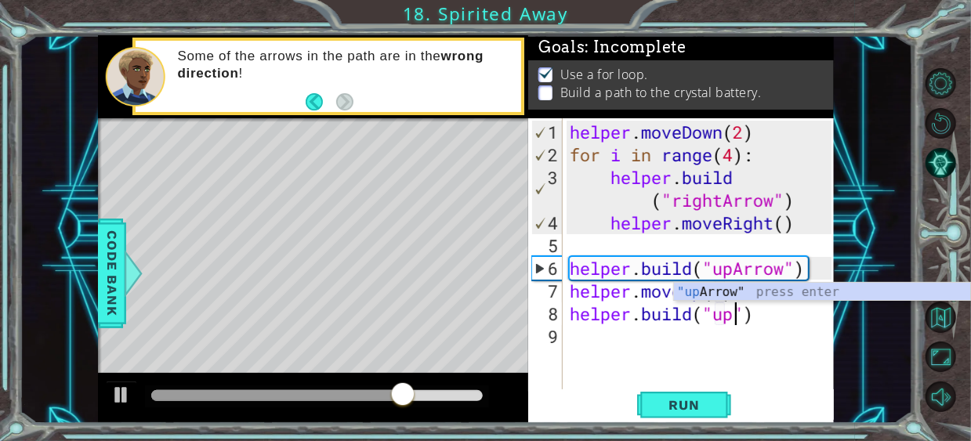
scroll to position [0, 8]
type textarea "[DOMAIN_NAME]("upArrow")"
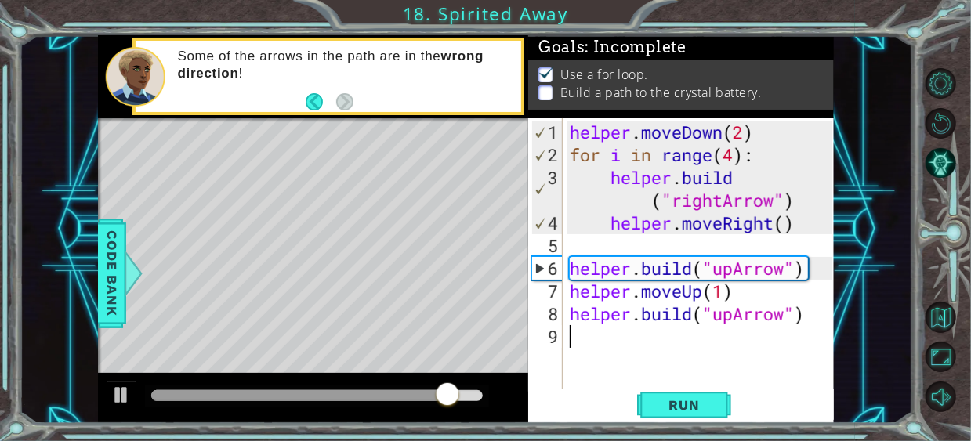
click at [673, 389] on div "helper . moveDown ( 2 ) for i in range ( 4 ) : helper . build ( "rightArrow" ) …" at bounding box center [702, 280] width 272 height 318
click at [689, 400] on span "Run" at bounding box center [684, 405] width 62 height 16
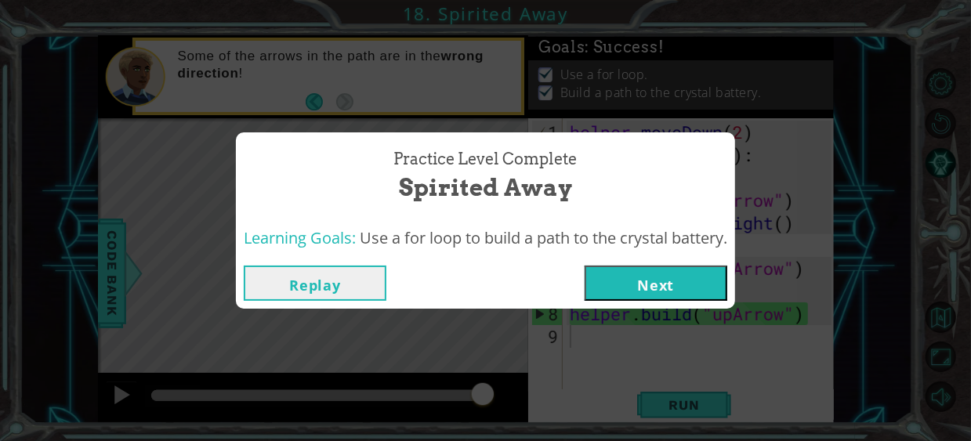
click at [610, 286] on button "Next" at bounding box center [656, 283] width 143 height 35
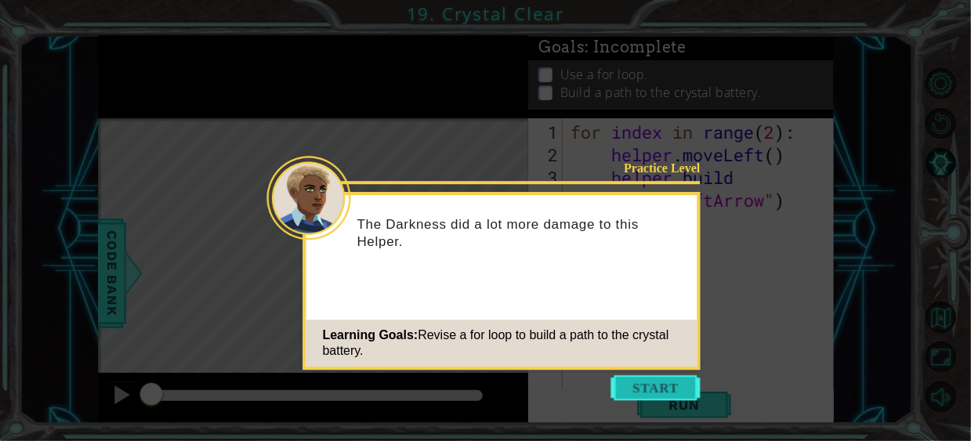
click at [673, 392] on button "Start" at bounding box center [655, 387] width 89 height 25
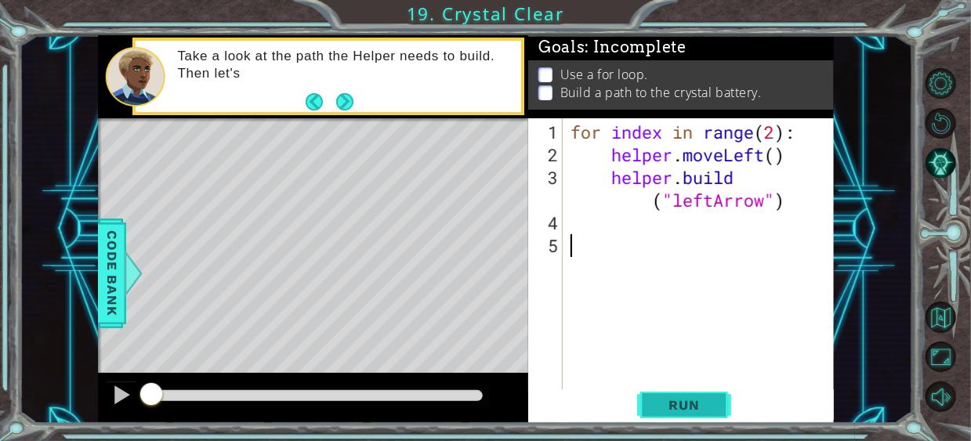
click at [683, 410] on span "Run" at bounding box center [684, 405] width 62 height 16
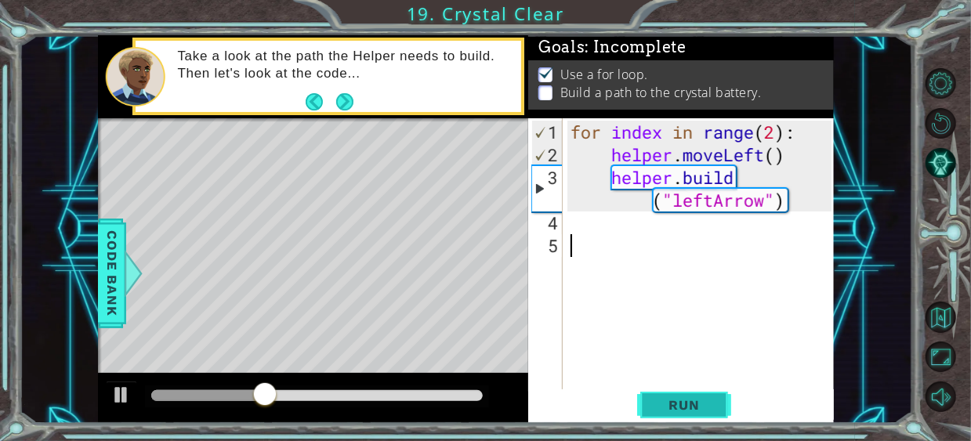
click at [697, 406] on span "Run" at bounding box center [684, 405] width 62 height 16
click at [778, 132] on div "for index in range ( 2 ) : helper . moveLeft ( ) helper . build ( "leftArrow" )" at bounding box center [702, 280] width 271 height 318
type textarea "for index in range(4):"
click at [692, 403] on span "Run" at bounding box center [684, 405] width 62 height 16
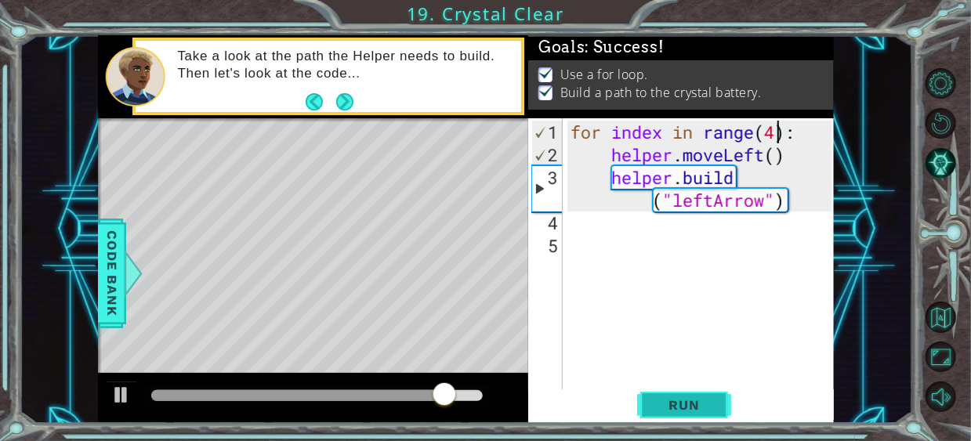
click at [673, 400] on span "Run" at bounding box center [684, 405] width 62 height 16
drag, startPoint x: 429, startPoint y: 383, endPoint x: 457, endPoint y: 385, distance: 28.3
click at [454, 385] on div at bounding box center [313, 398] width 430 height 50
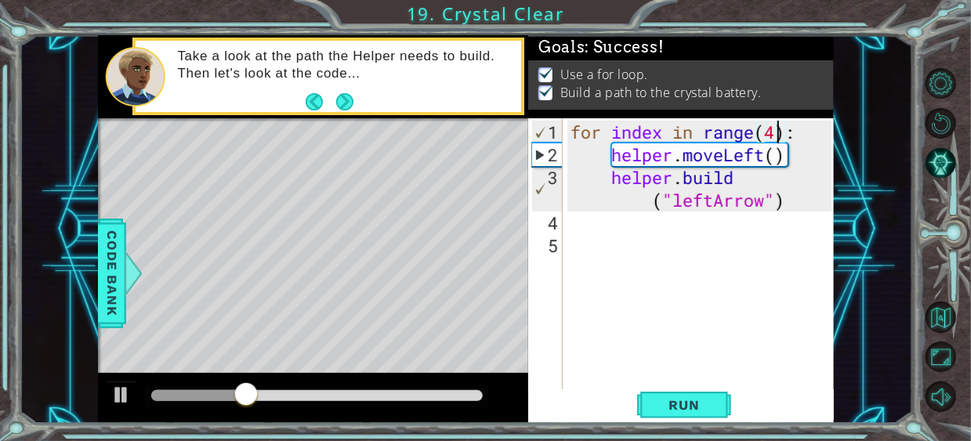
click at [465, 403] on div at bounding box center [317, 397] width 344 height 22
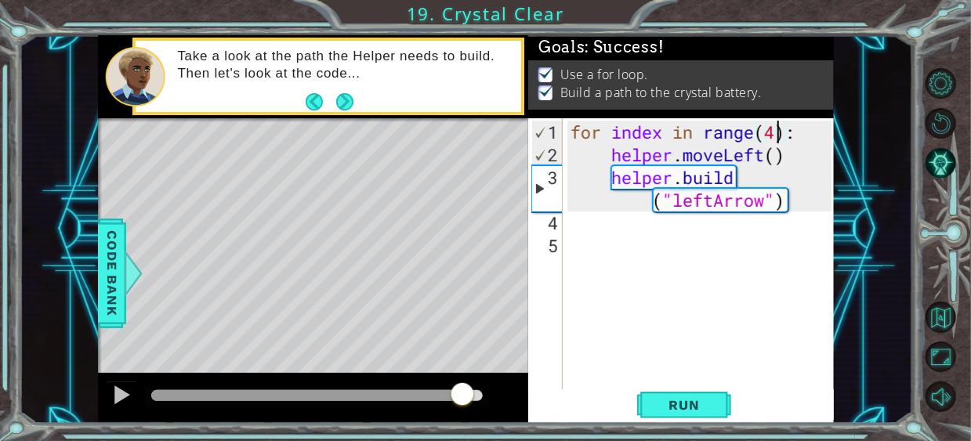
click at [465, 397] on div at bounding box center [316, 395] width 331 height 11
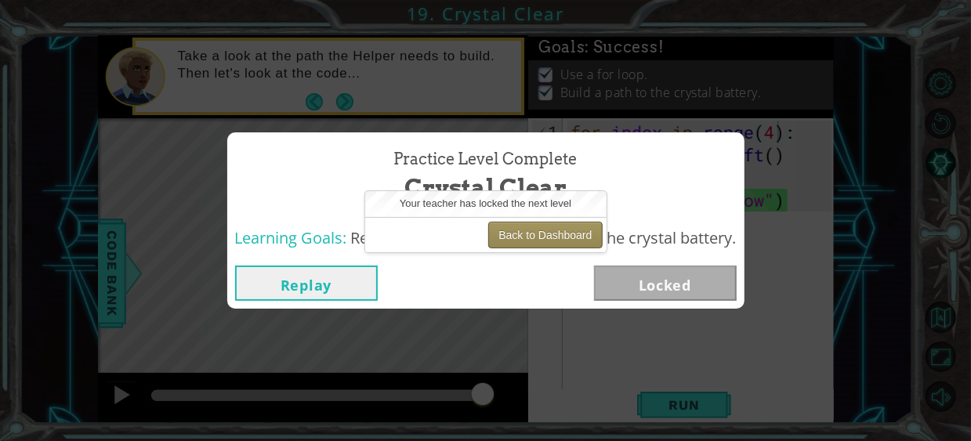
click at [555, 240] on button "Back to Dashboard" at bounding box center [545, 235] width 114 height 27
click at [563, 233] on button "Back to Dashboard" at bounding box center [545, 235] width 114 height 27
